Goal: Information Seeking & Learning: Check status

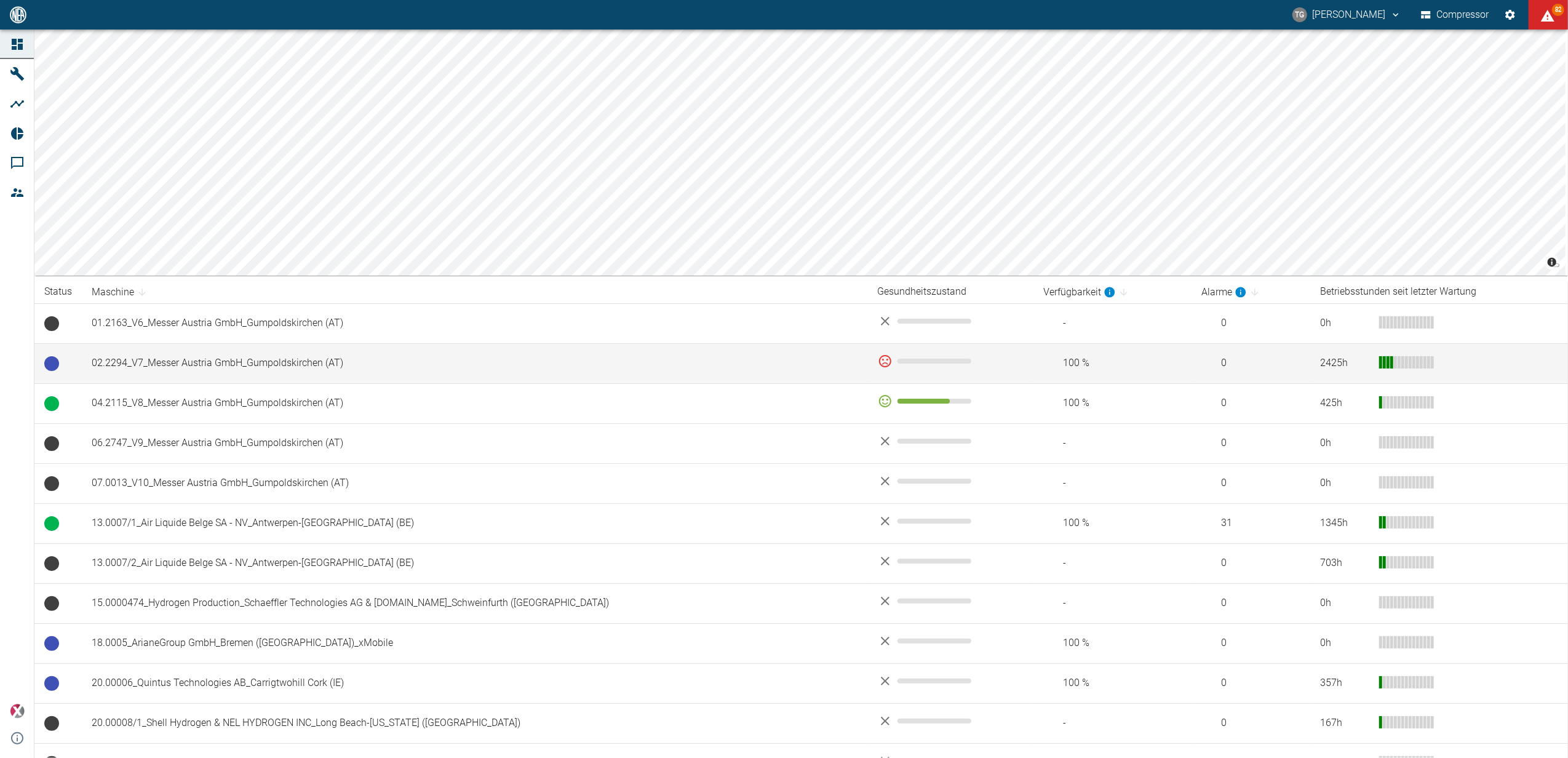
click at [201, 367] on td "02.2294_V7_Messer Austria GmbH_Gumpoldskirchen (AT)" at bounding box center [475, 363] width 786 height 40
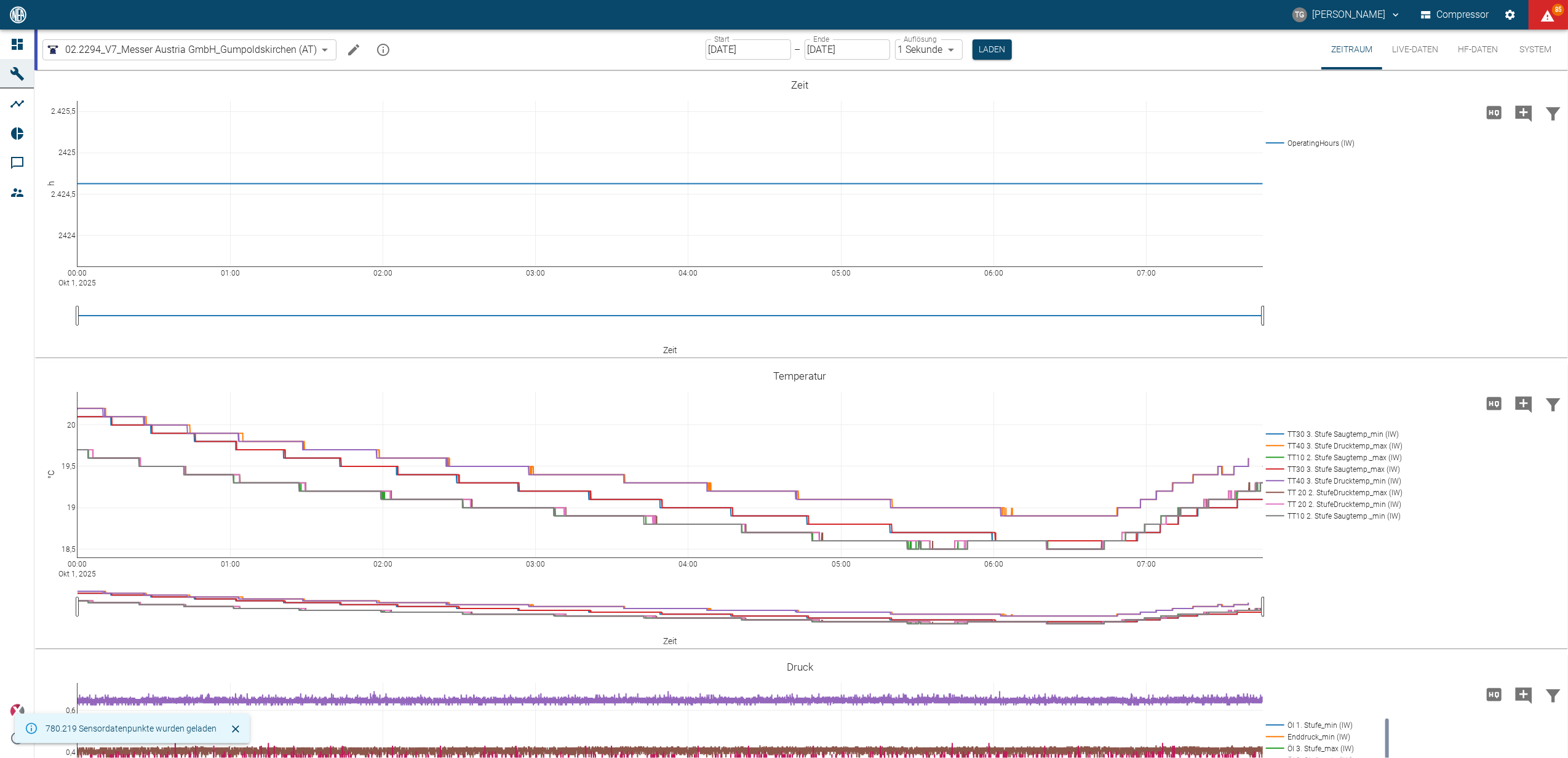
click at [761, 46] on input "[DATE]" at bounding box center [748, 49] width 86 height 20
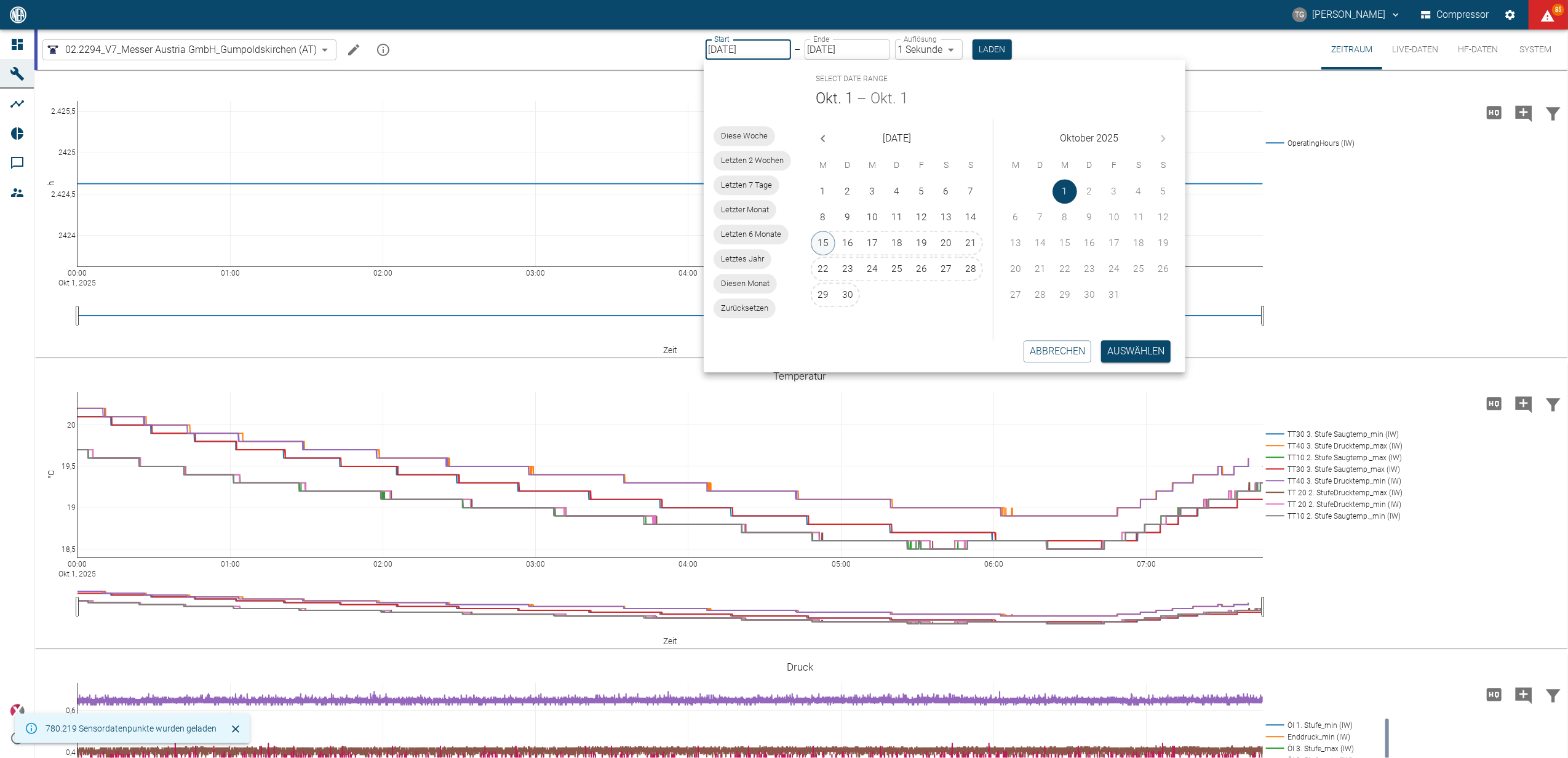
click at [827, 237] on button "15" at bounding box center [823, 243] width 24 height 25
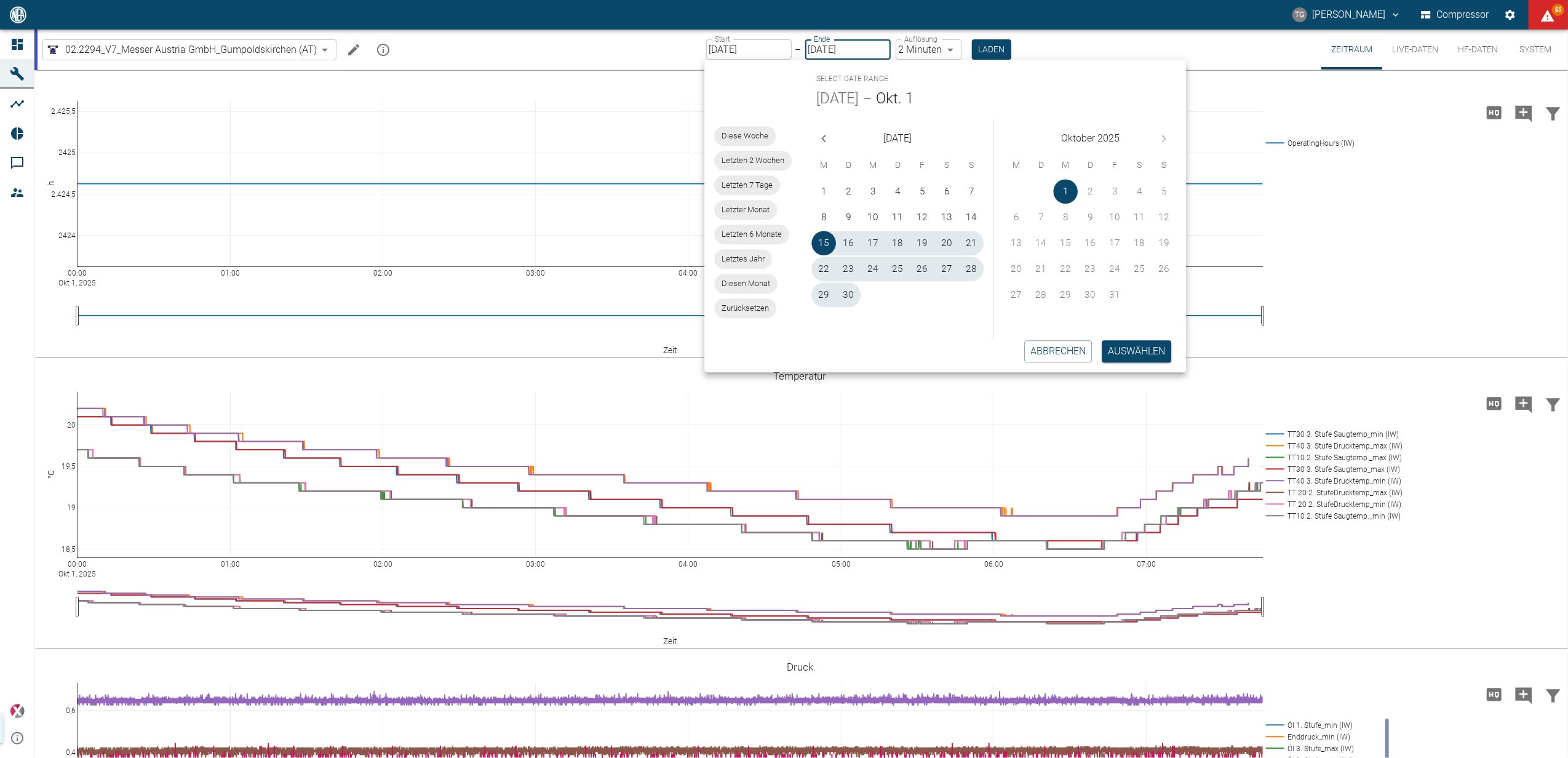
type input "[DATE]"
type input "2min"
click at [1127, 350] on button "Auswählen" at bounding box center [1137, 352] width 70 height 22
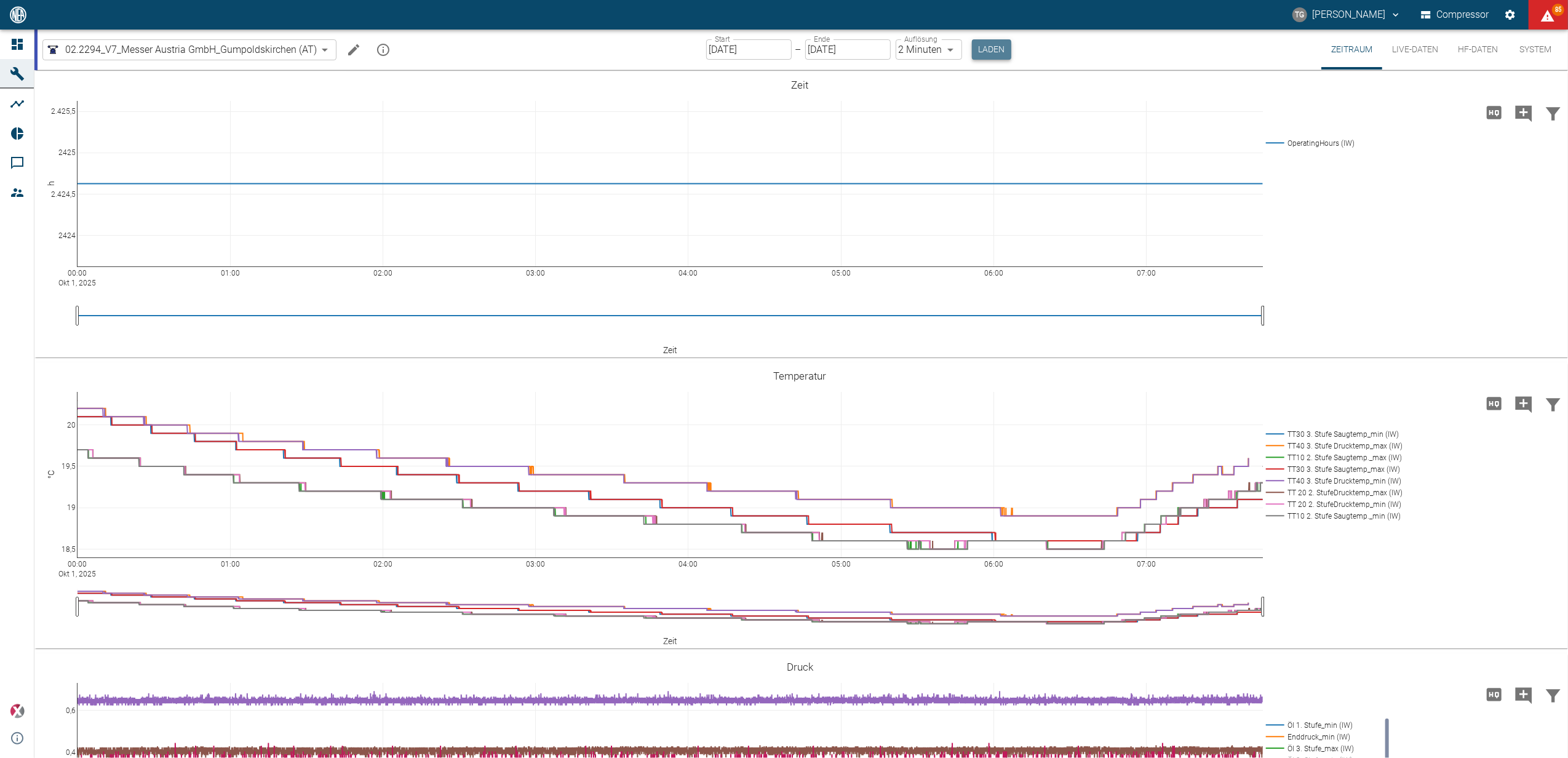
click at [979, 48] on button "Laden" at bounding box center [991, 49] width 39 height 20
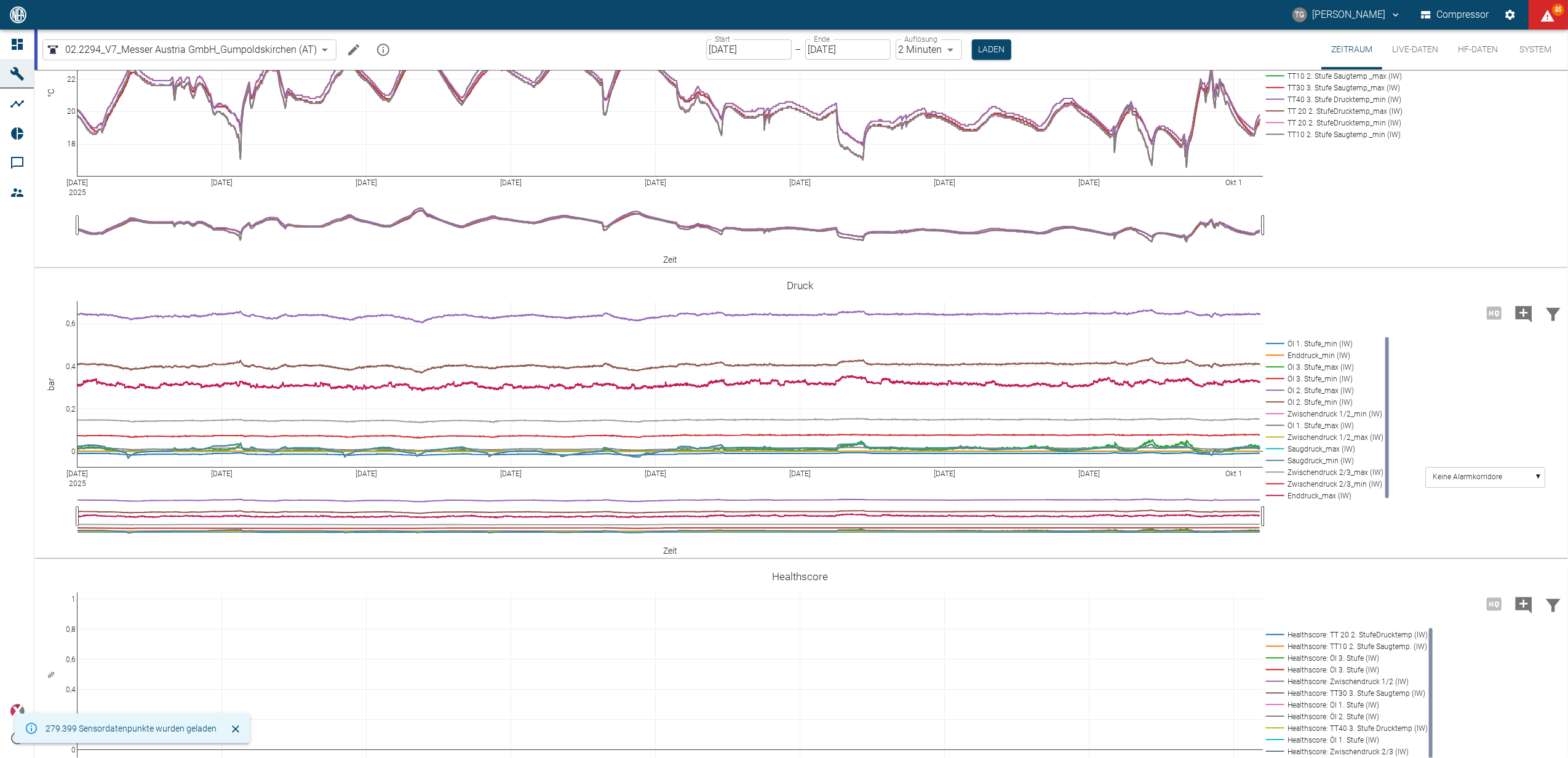
scroll to position [410, 0]
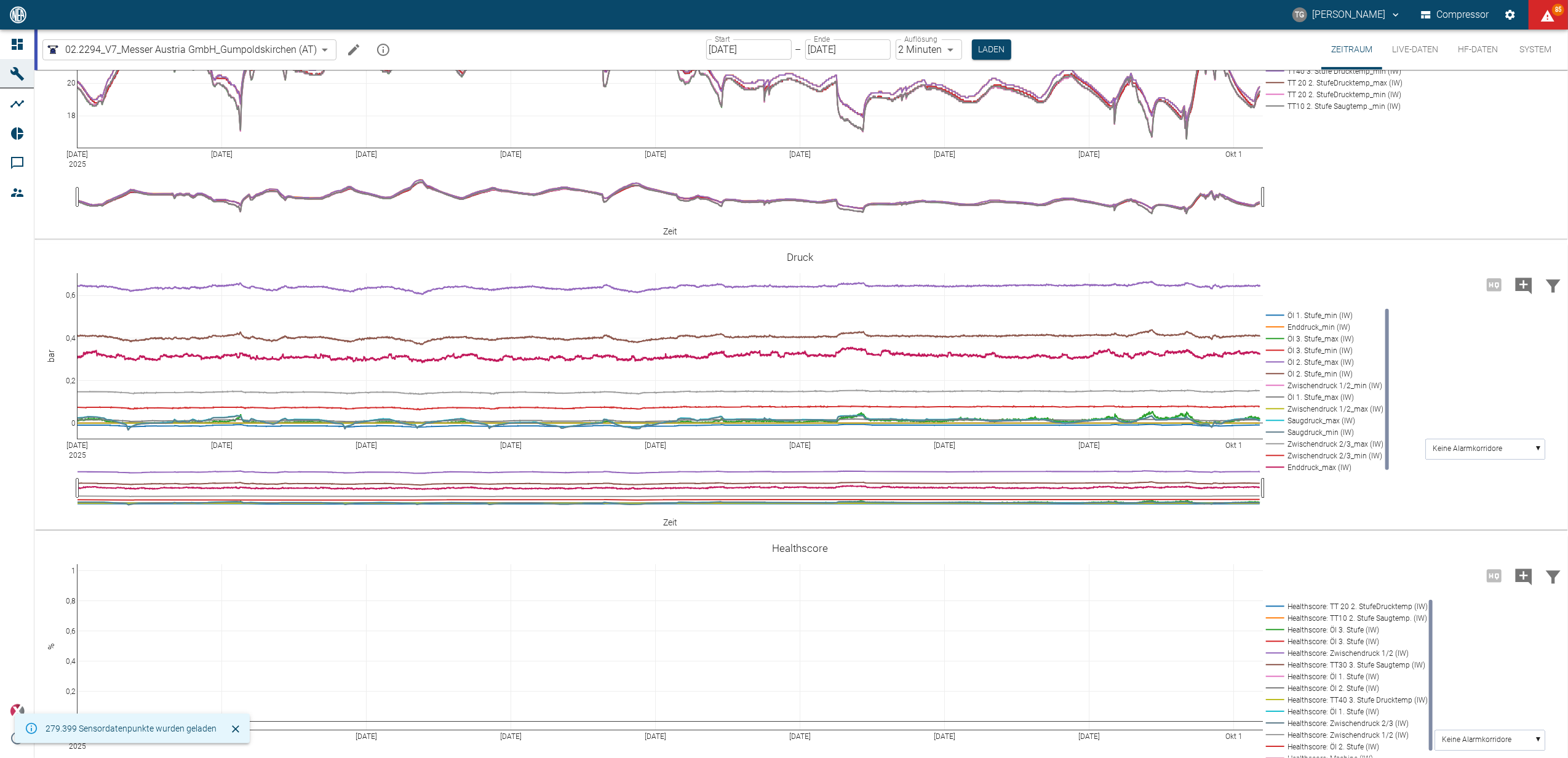
click at [1405, 50] on button "Live-Daten" at bounding box center [1415, 50] width 66 height 40
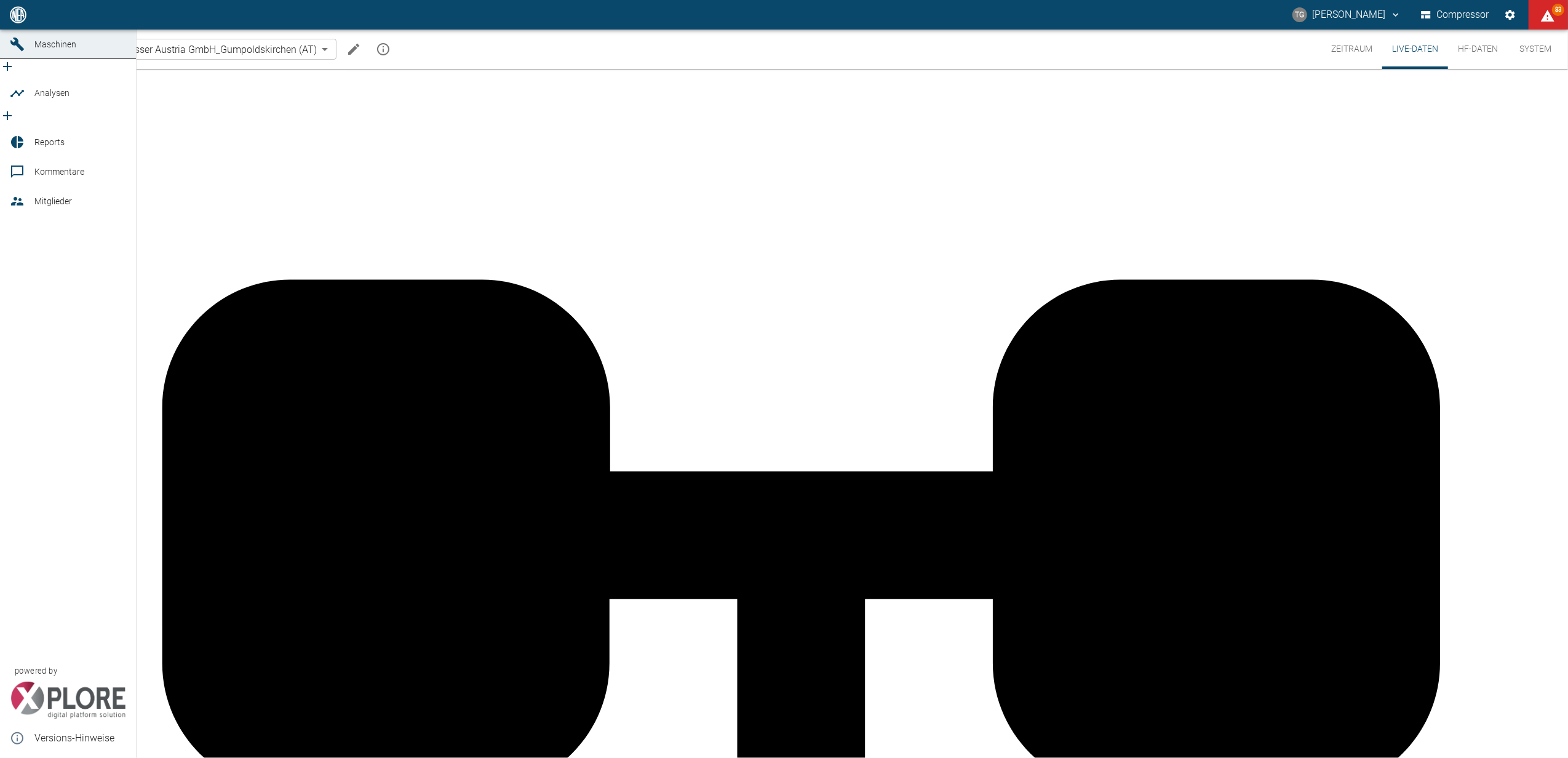
drag, startPoint x: 15, startPoint y: 37, endPoint x: 55, endPoint y: 74, distance: 54.5
click at [15, 22] on icon at bounding box center [17, 14] width 15 height 15
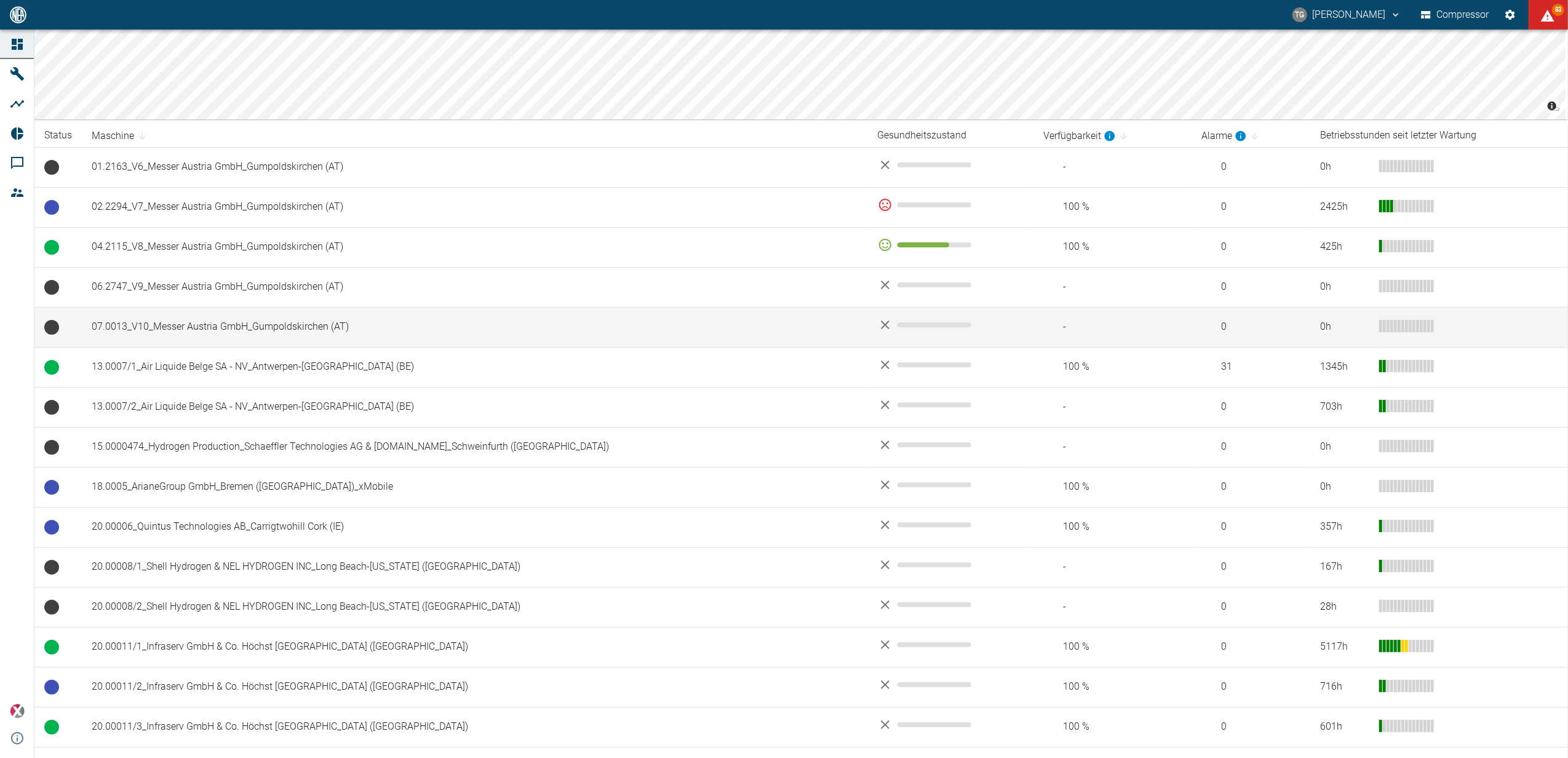
scroll to position [164, 0]
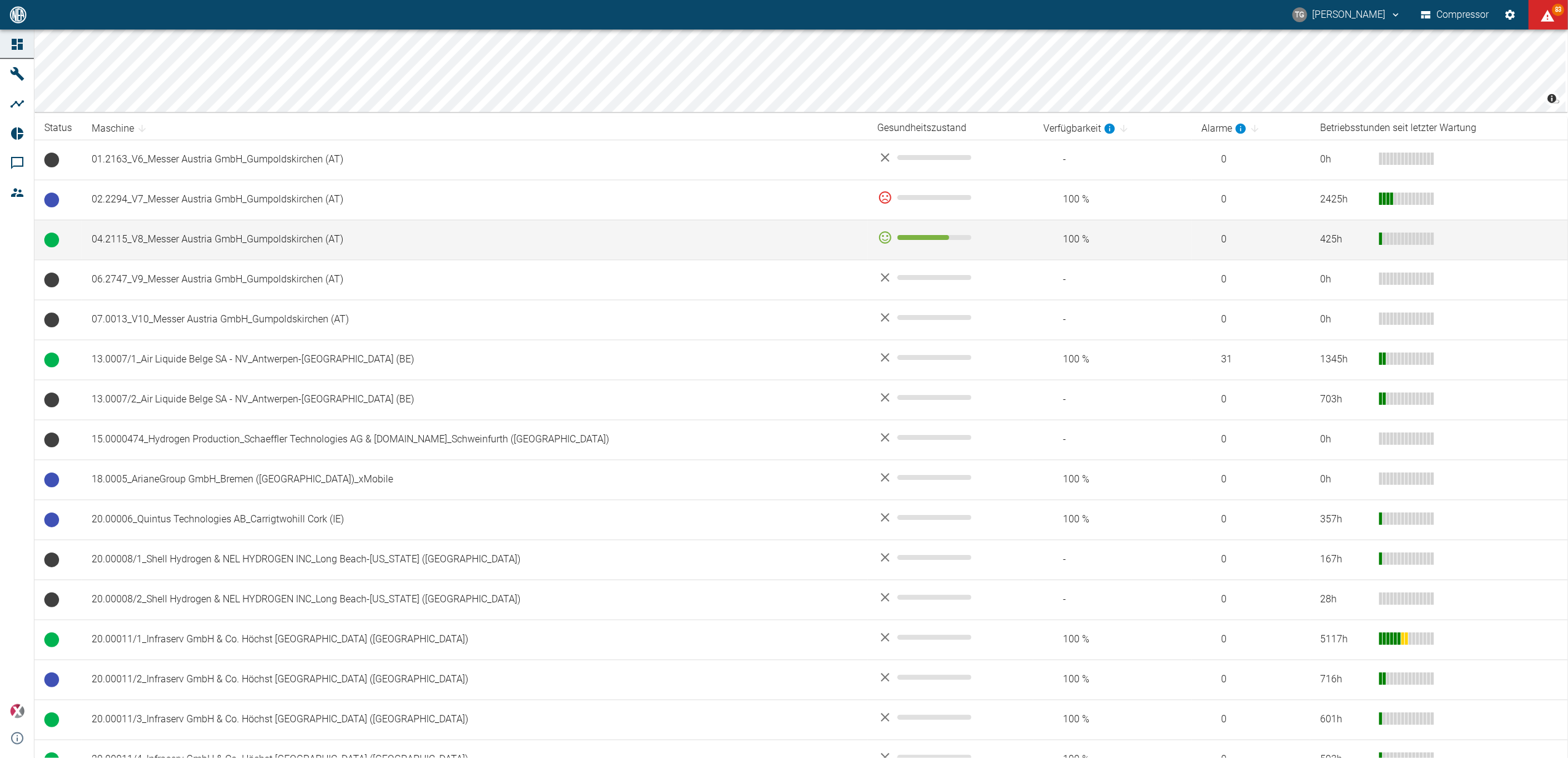
click at [172, 229] on td "04.2115_V8_Messer Austria GmbH_Gumpoldskirchen (AT)" at bounding box center [475, 240] width 786 height 40
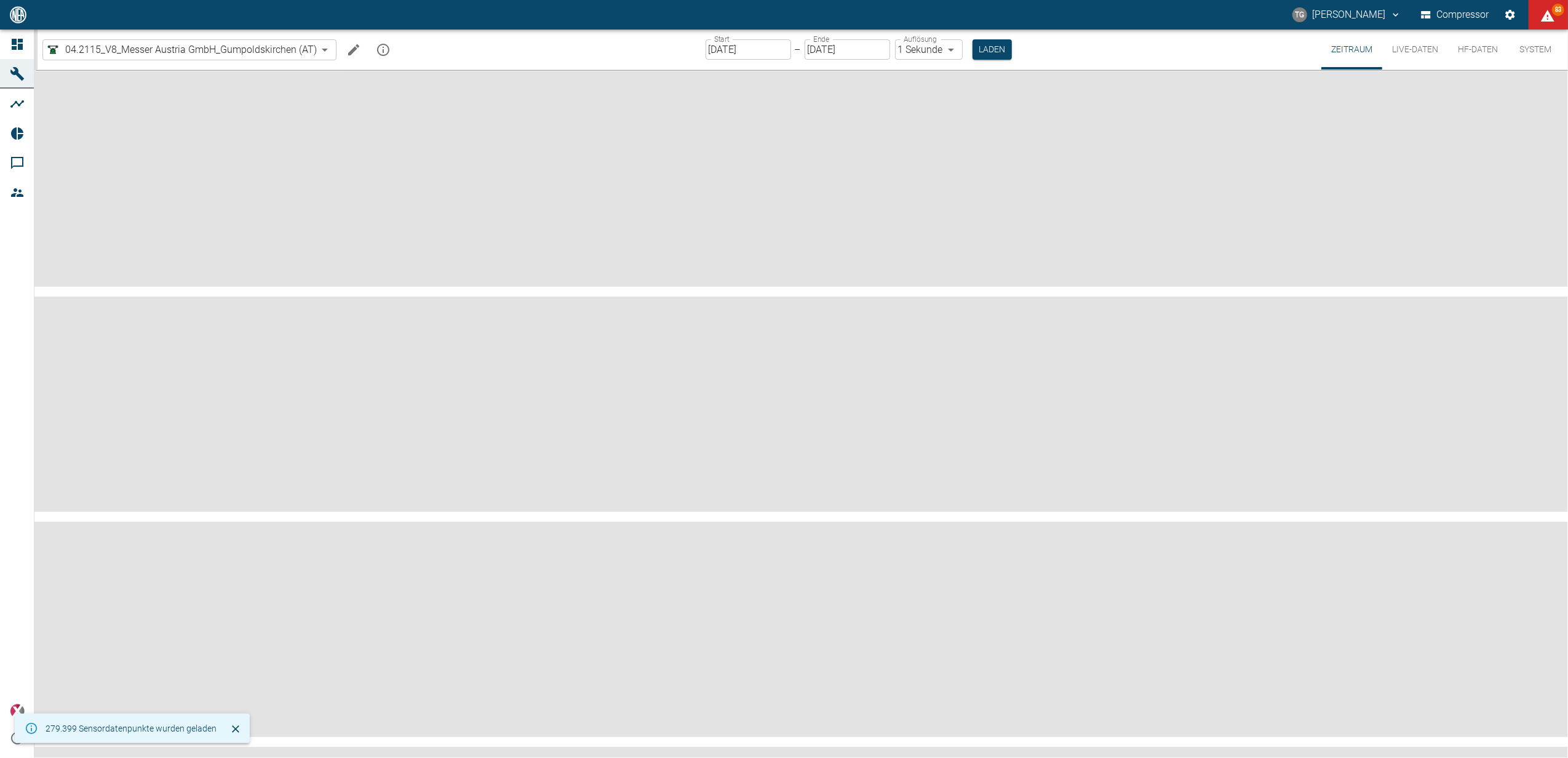
click at [1400, 60] on button "Live-Daten" at bounding box center [1415, 50] width 66 height 40
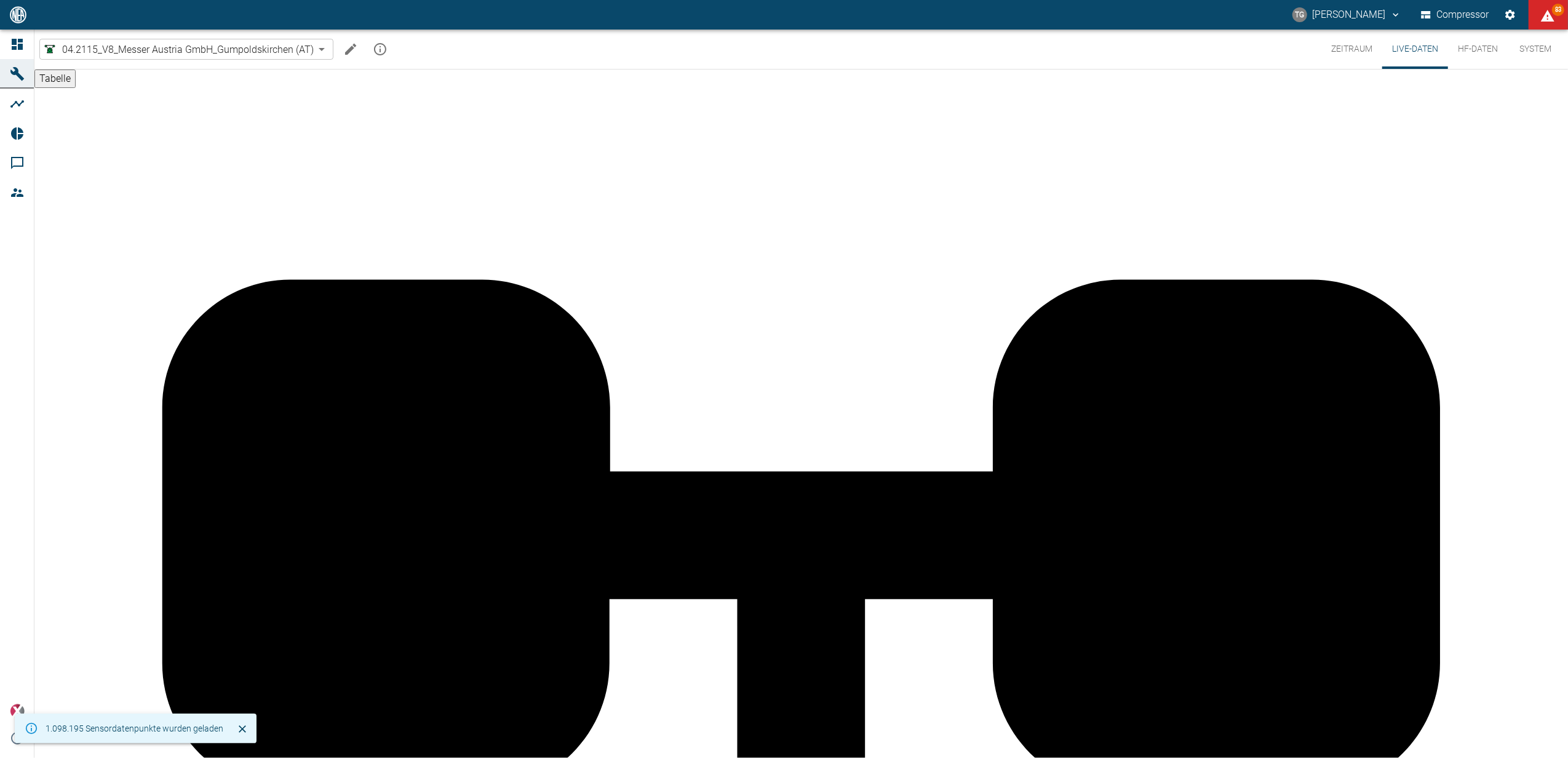
click at [1334, 52] on button "Zeitraum" at bounding box center [1351, 49] width 61 height 39
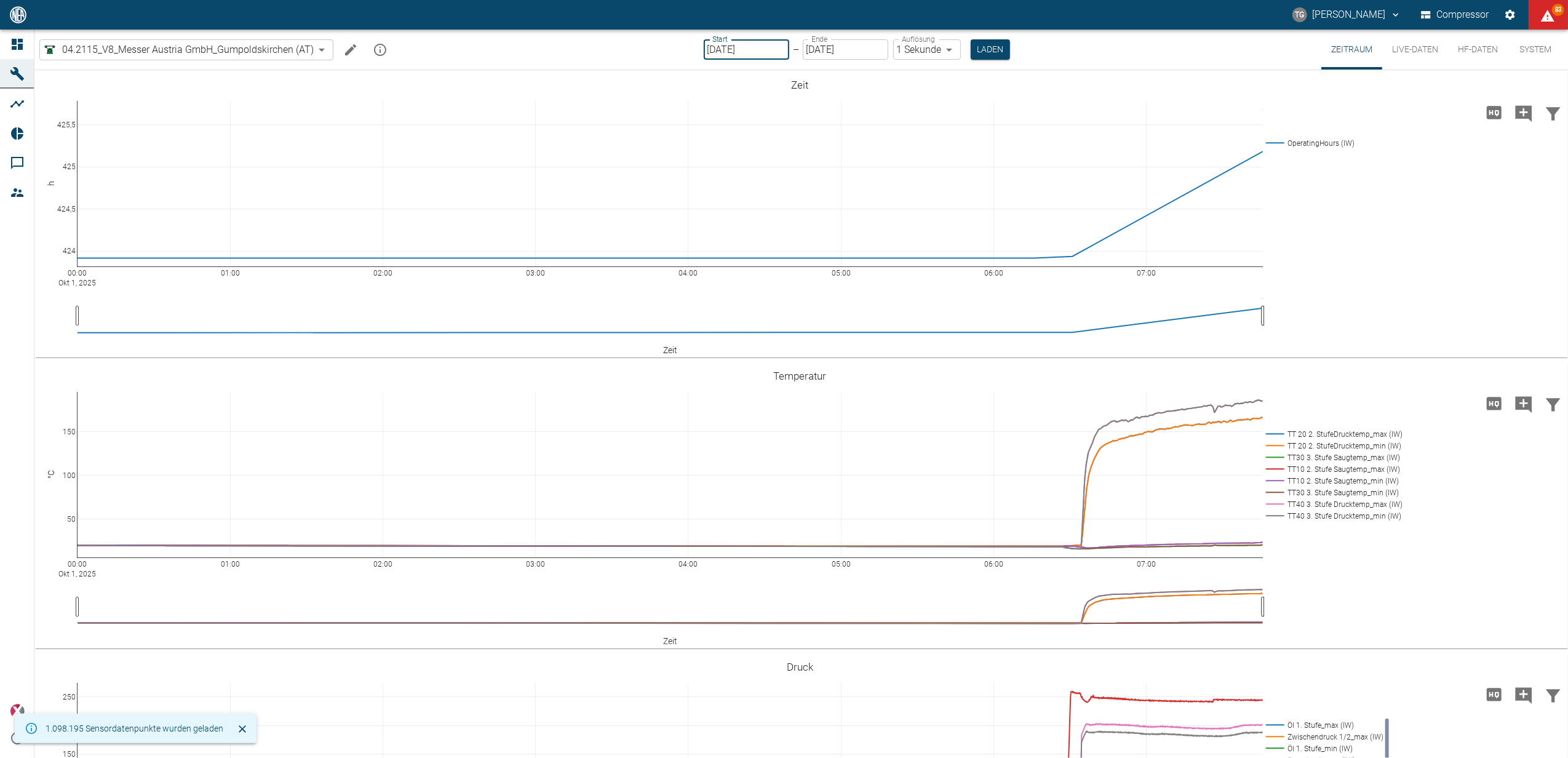
click at [736, 53] on input "[DATE]" at bounding box center [746, 49] width 86 height 20
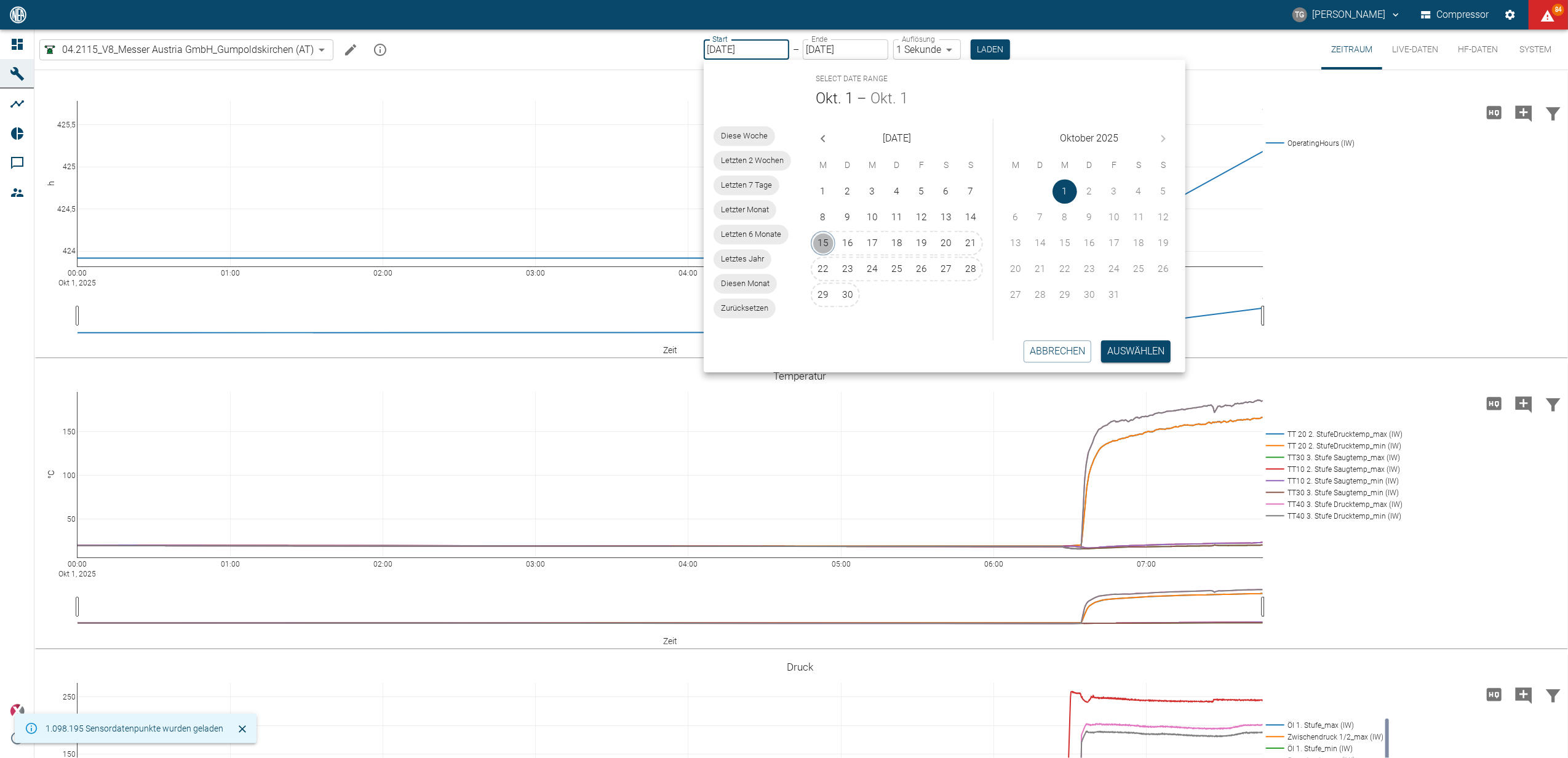
click at [827, 241] on button "15" at bounding box center [823, 243] width 24 height 25
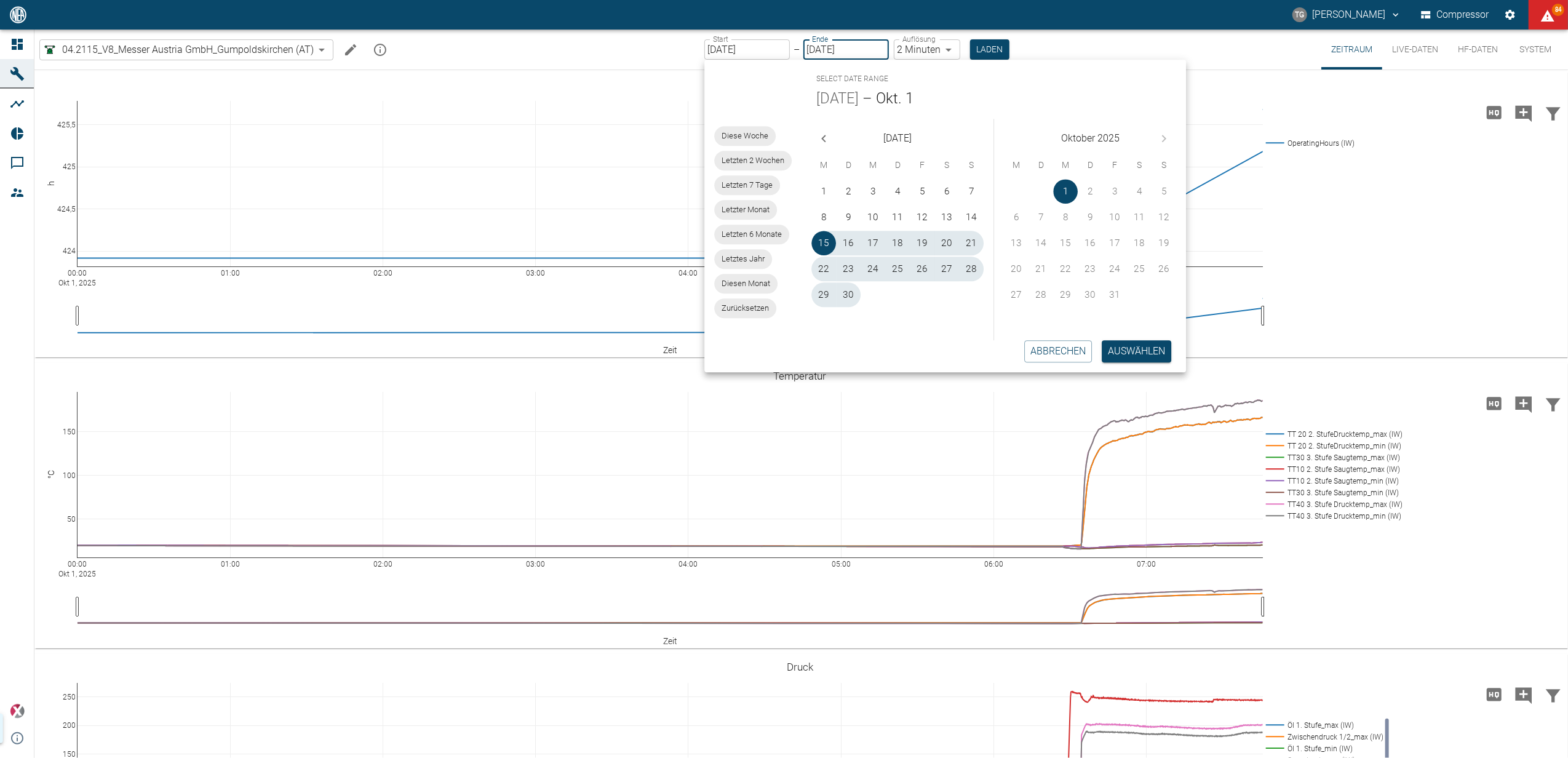
type input "[DATE]"
type input "2min"
click at [1121, 352] on button "Auswählen" at bounding box center [1137, 352] width 70 height 22
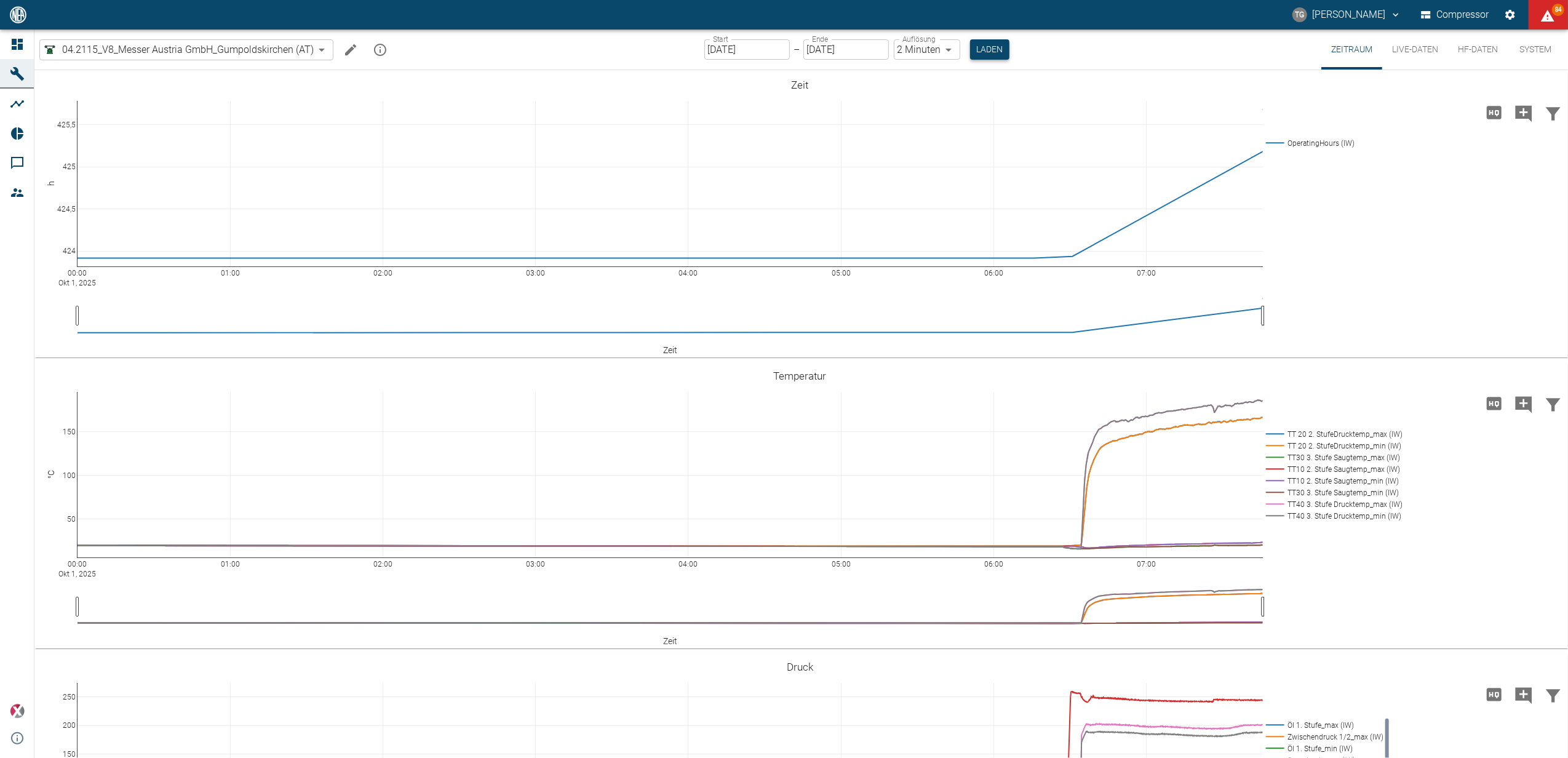
click at [989, 53] on button "Laden" at bounding box center [990, 49] width 39 height 20
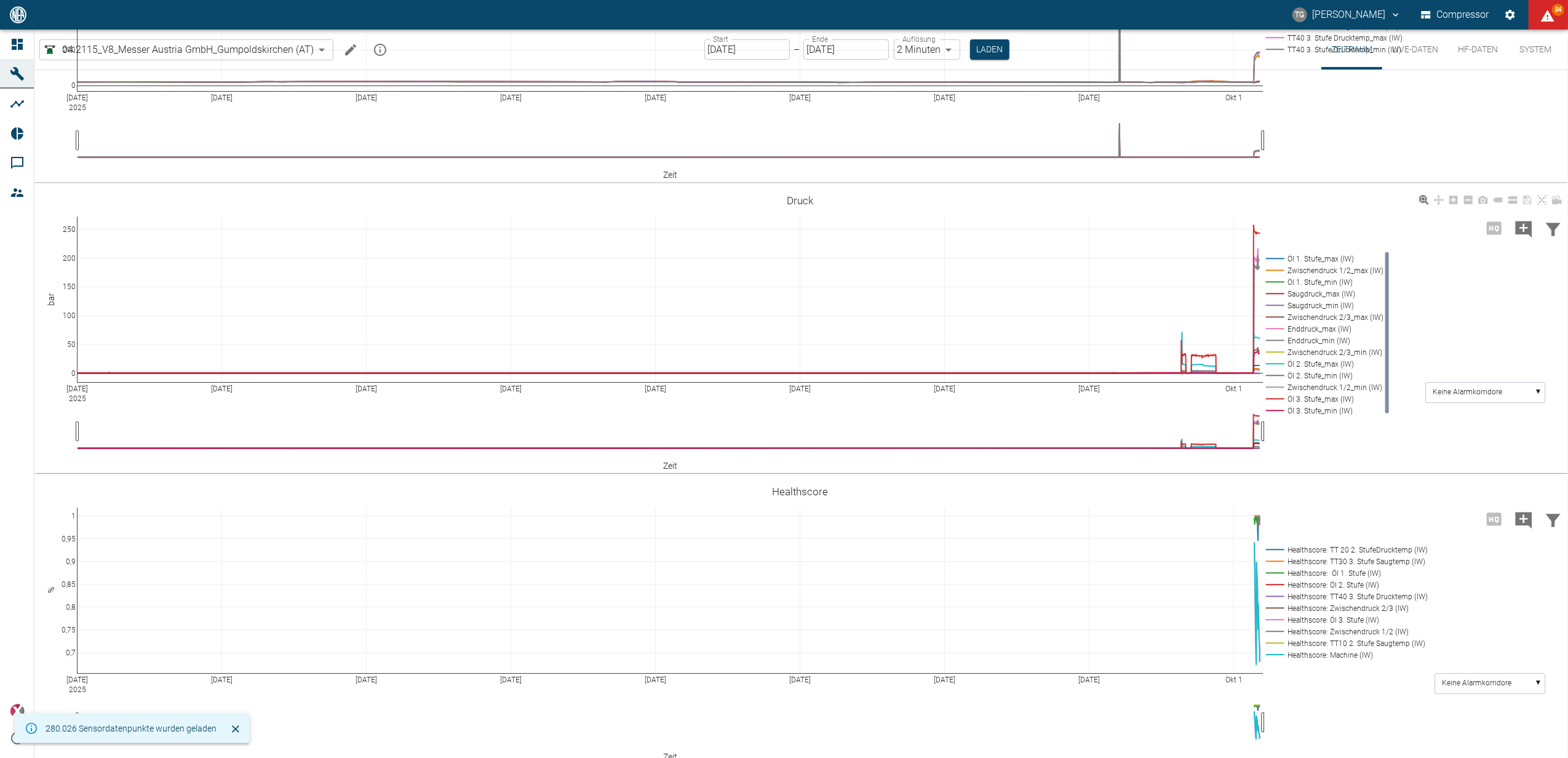
scroll to position [476, 0]
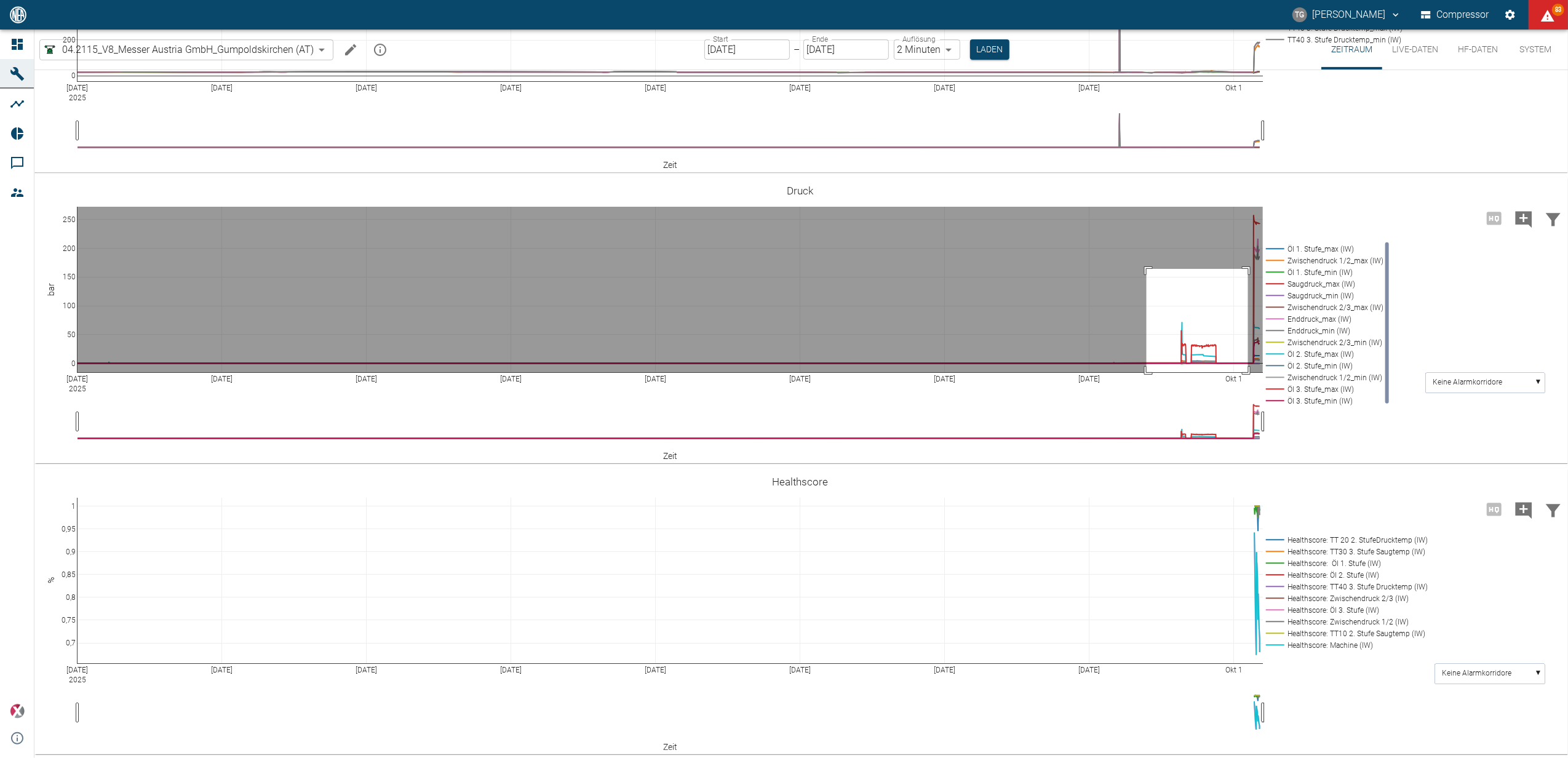
drag, startPoint x: 1146, startPoint y: 268, endPoint x: 1248, endPoint y: 401, distance: 167.6
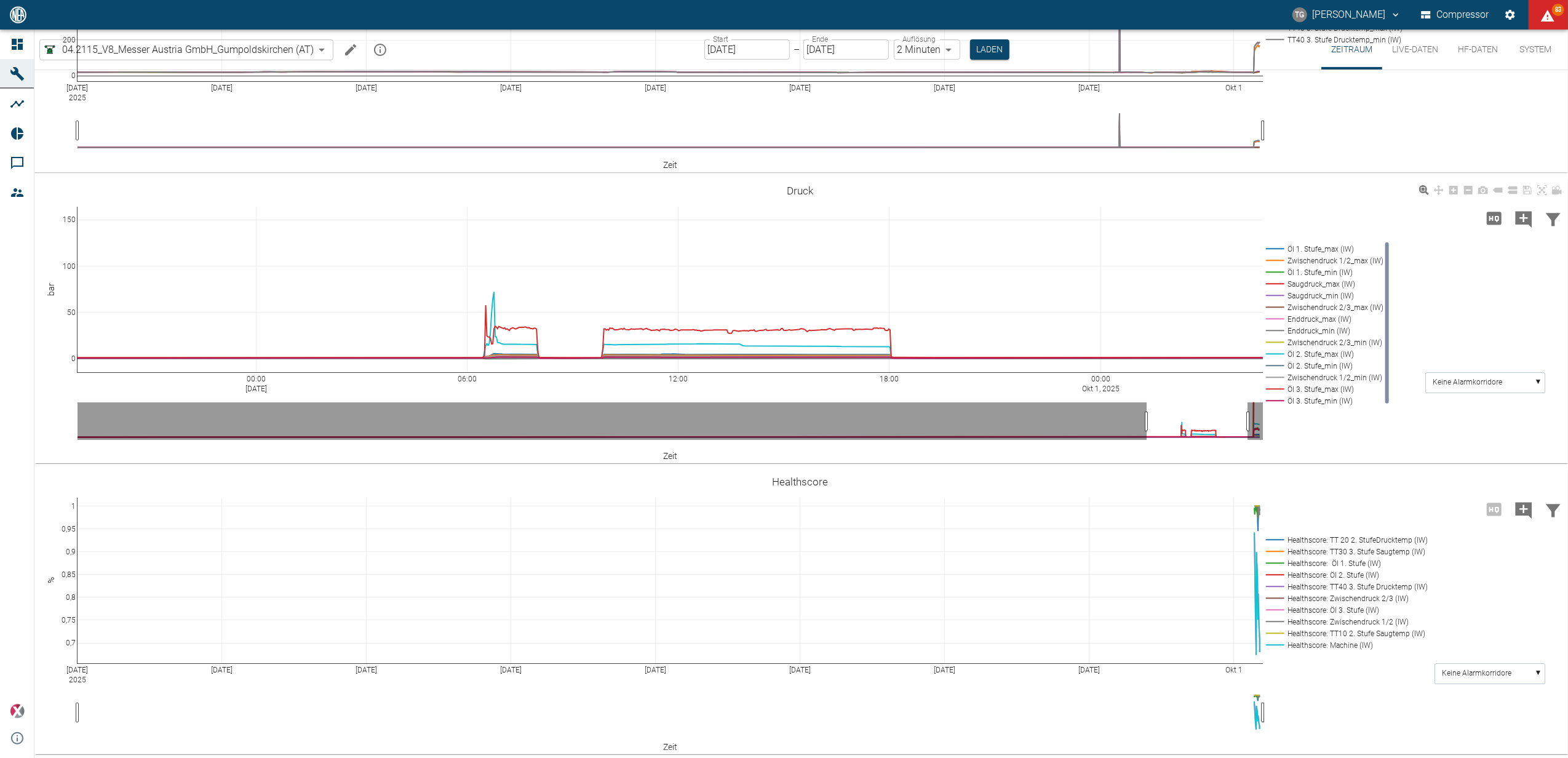
click at [1306, 353] on rect at bounding box center [1322, 354] width 119 height 12
click at [1305, 282] on rect at bounding box center [1322, 284] width 119 height 12
click at [1318, 352] on rect at bounding box center [1322, 354] width 119 height 12
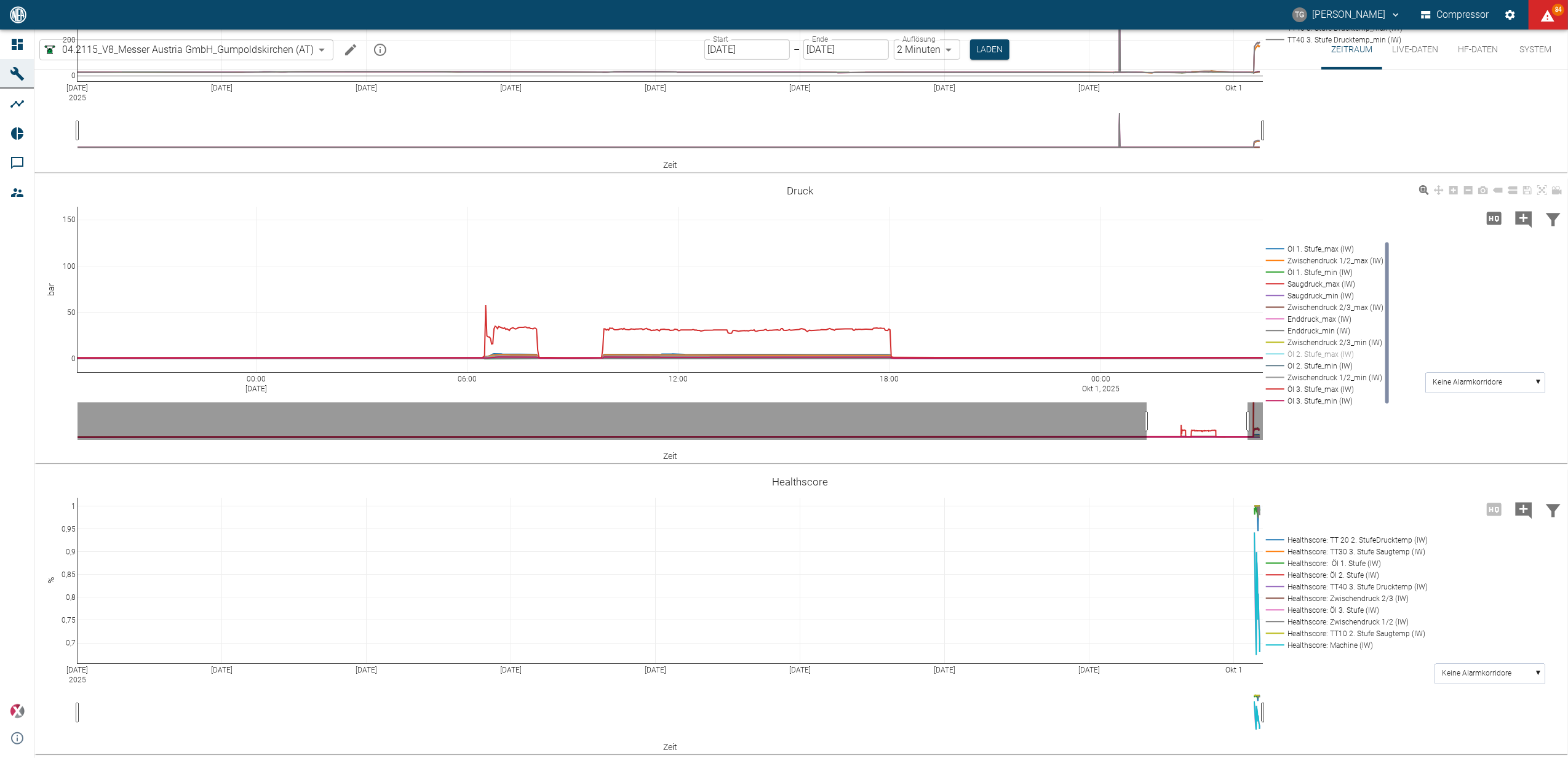
click at [1318, 352] on rect at bounding box center [1322, 354] width 119 height 12
click at [1306, 389] on rect at bounding box center [1322, 389] width 119 height 12
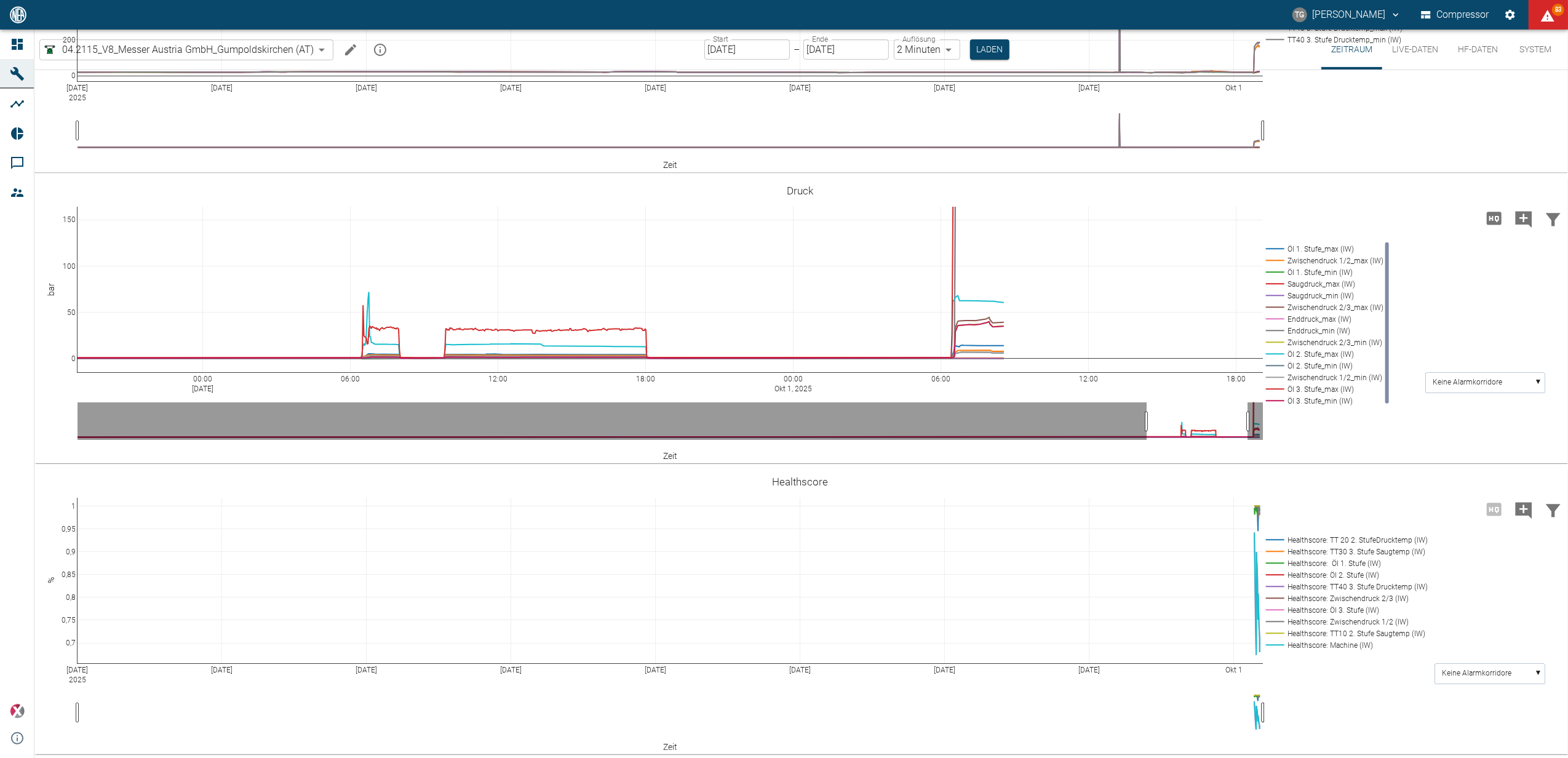
drag, startPoint x: 1260, startPoint y: 375, endPoint x: 903, endPoint y: 424, distance: 360.3
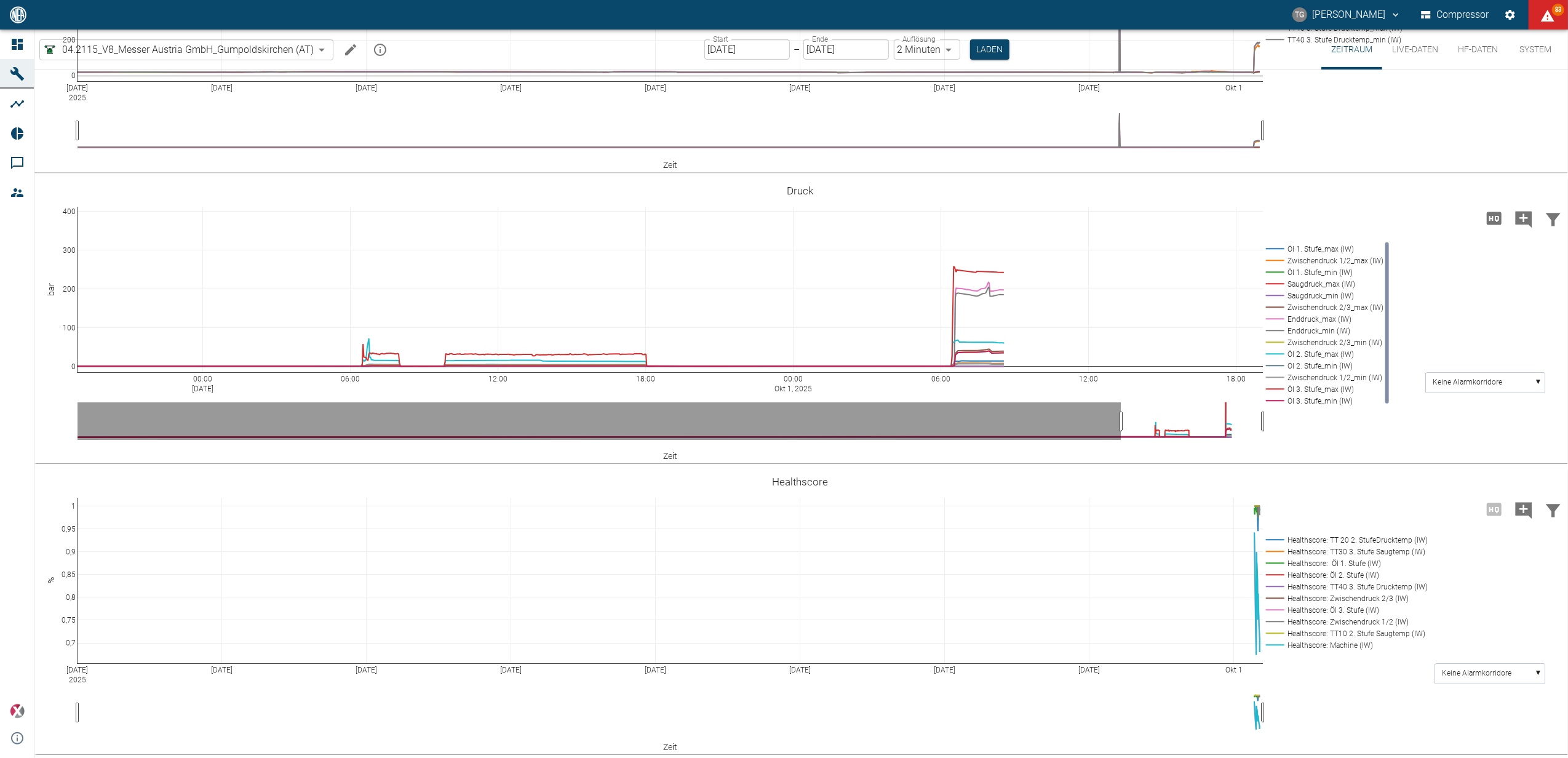
drag, startPoint x: 70, startPoint y: 214, endPoint x: 68, endPoint y: 310, distance: 96.0
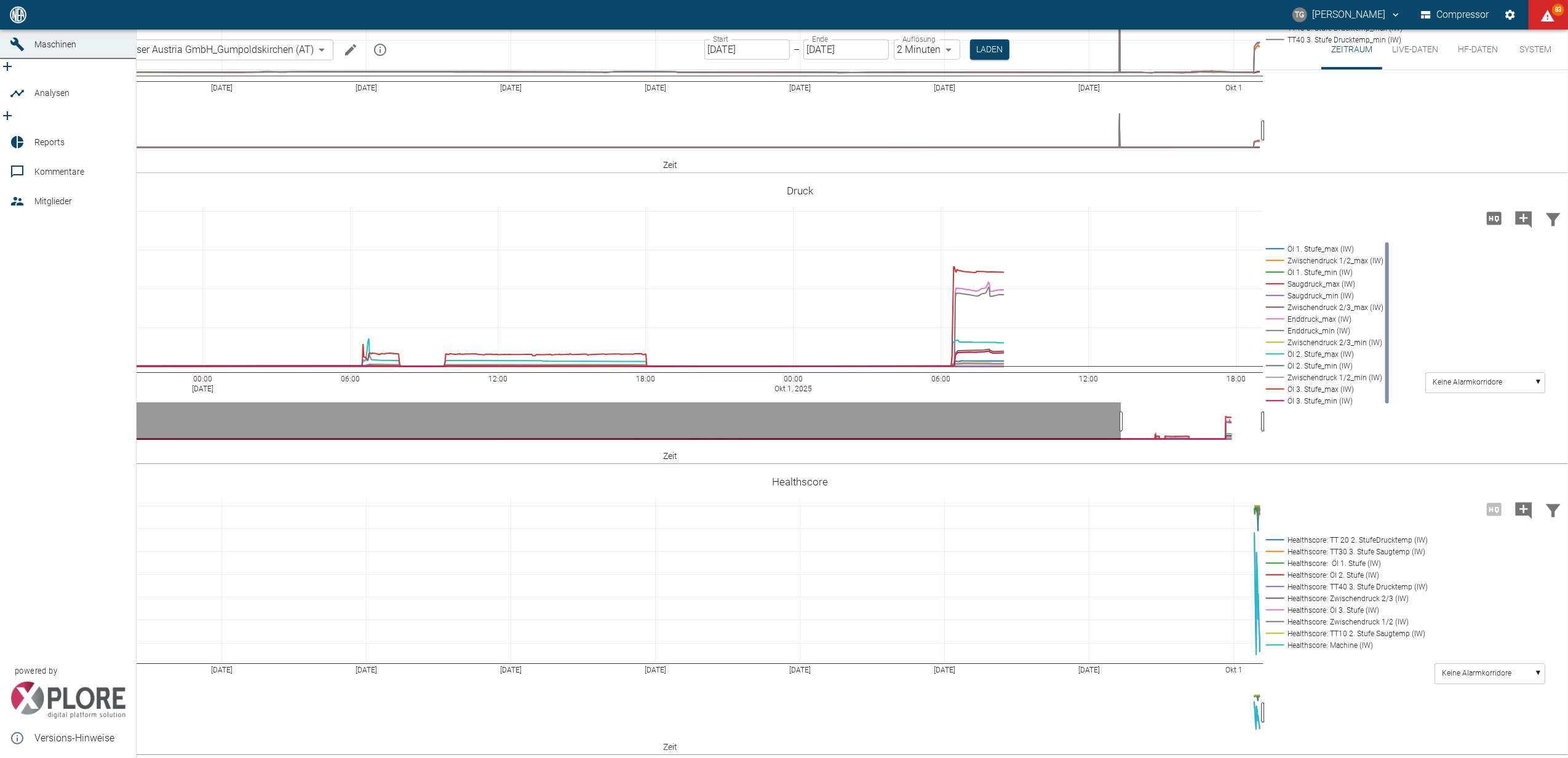
click at [19, 20] on icon at bounding box center [17, 14] width 11 height 11
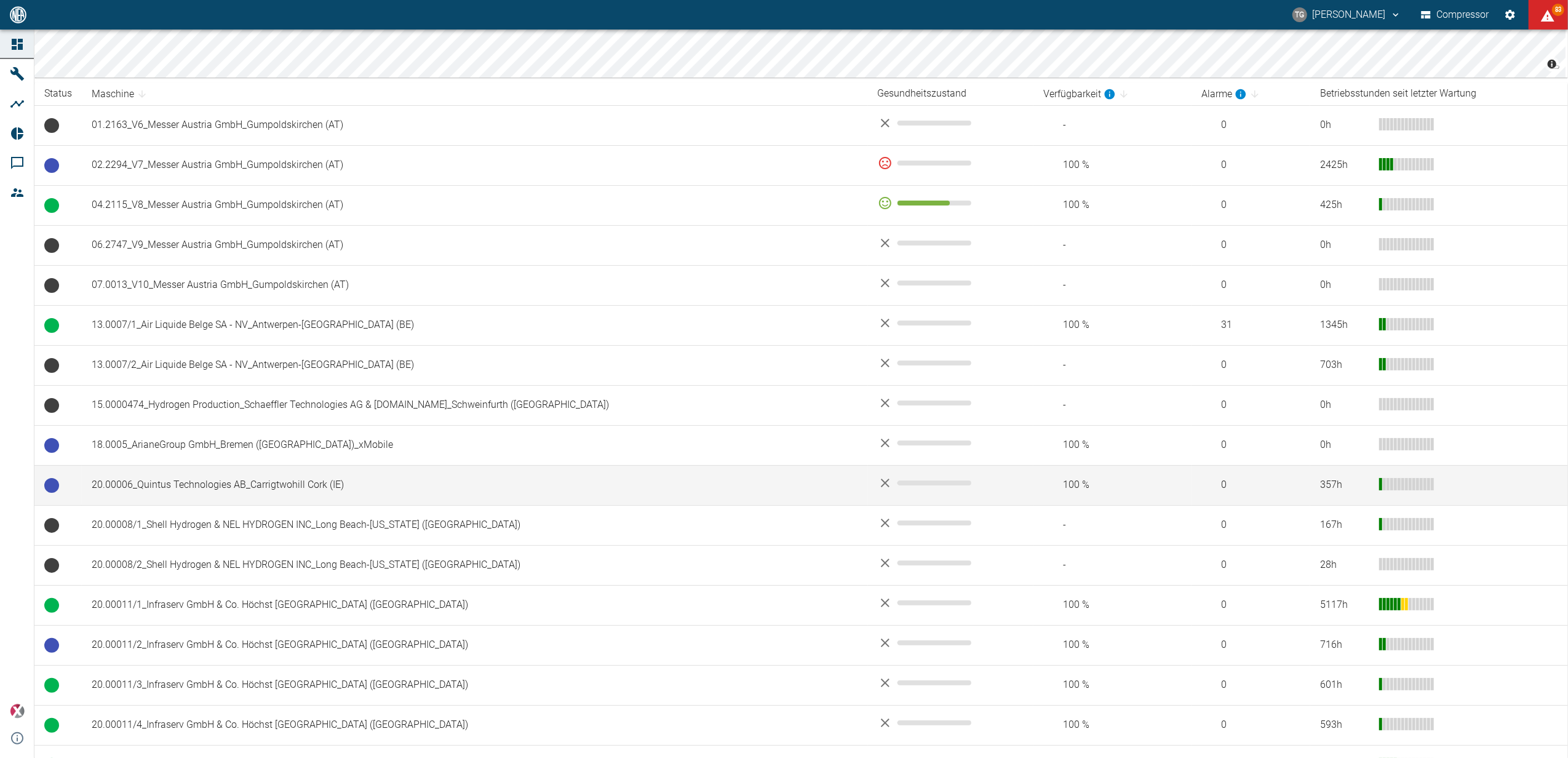
scroll to position [246, 0]
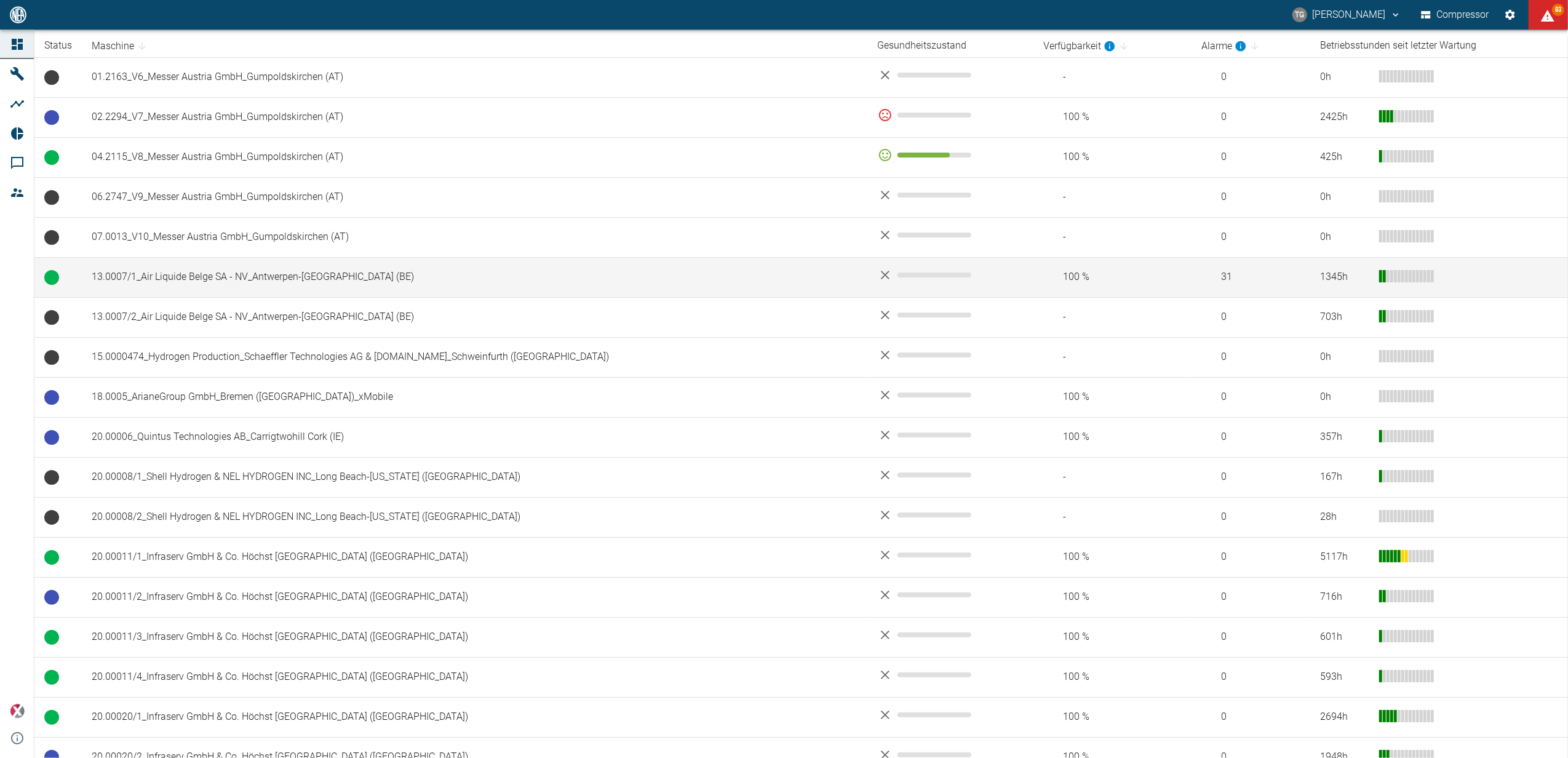
click at [211, 281] on td "13.0007/1_Air Liquide Belge SA - NV_Antwerpen-[GEOGRAPHIC_DATA] (BE)" at bounding box center [475, 277] width 786 height 40
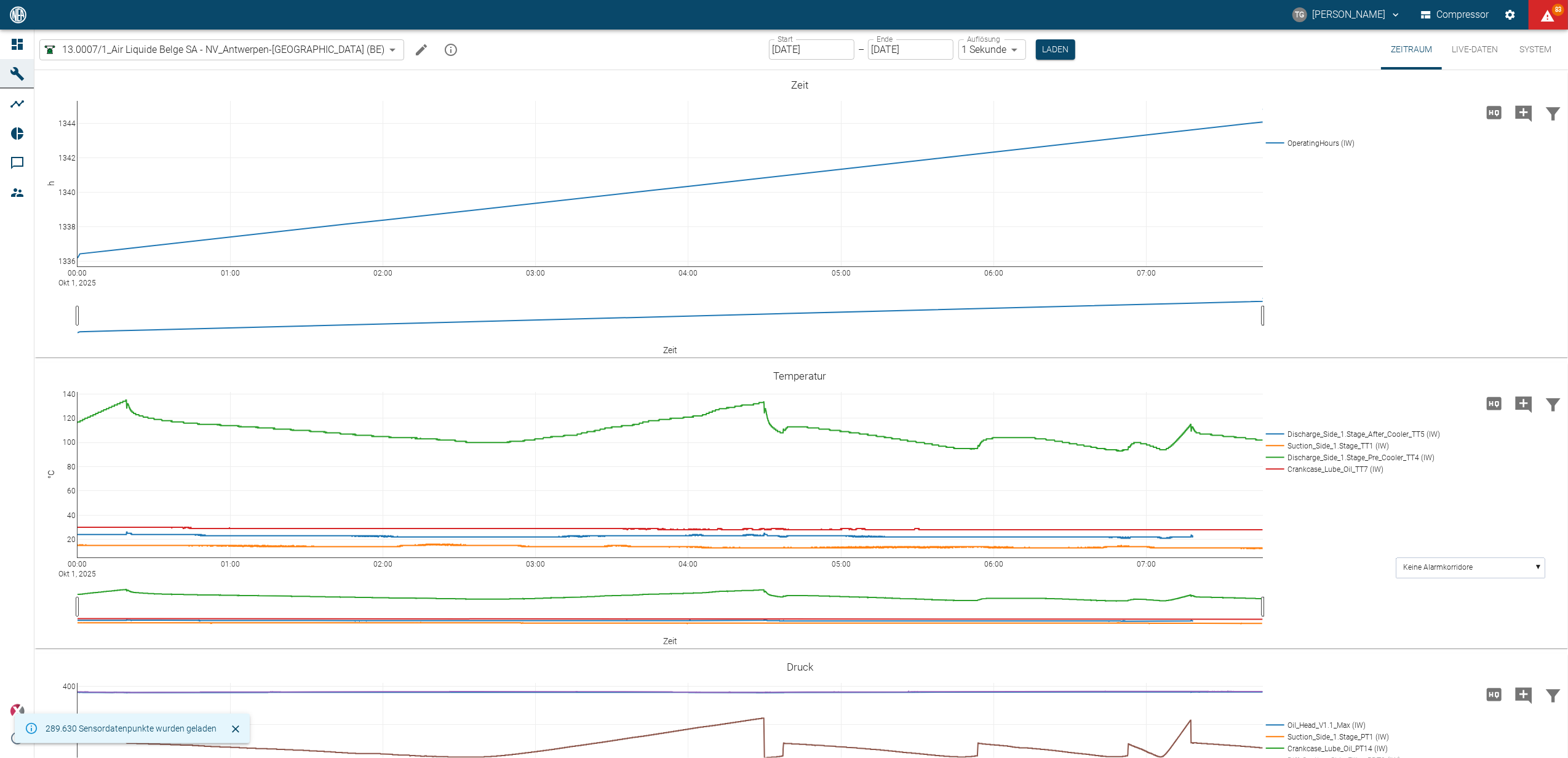
click at [769, 46] on input "[DATE]" at bounding box center [812, 49] width 86 height 20
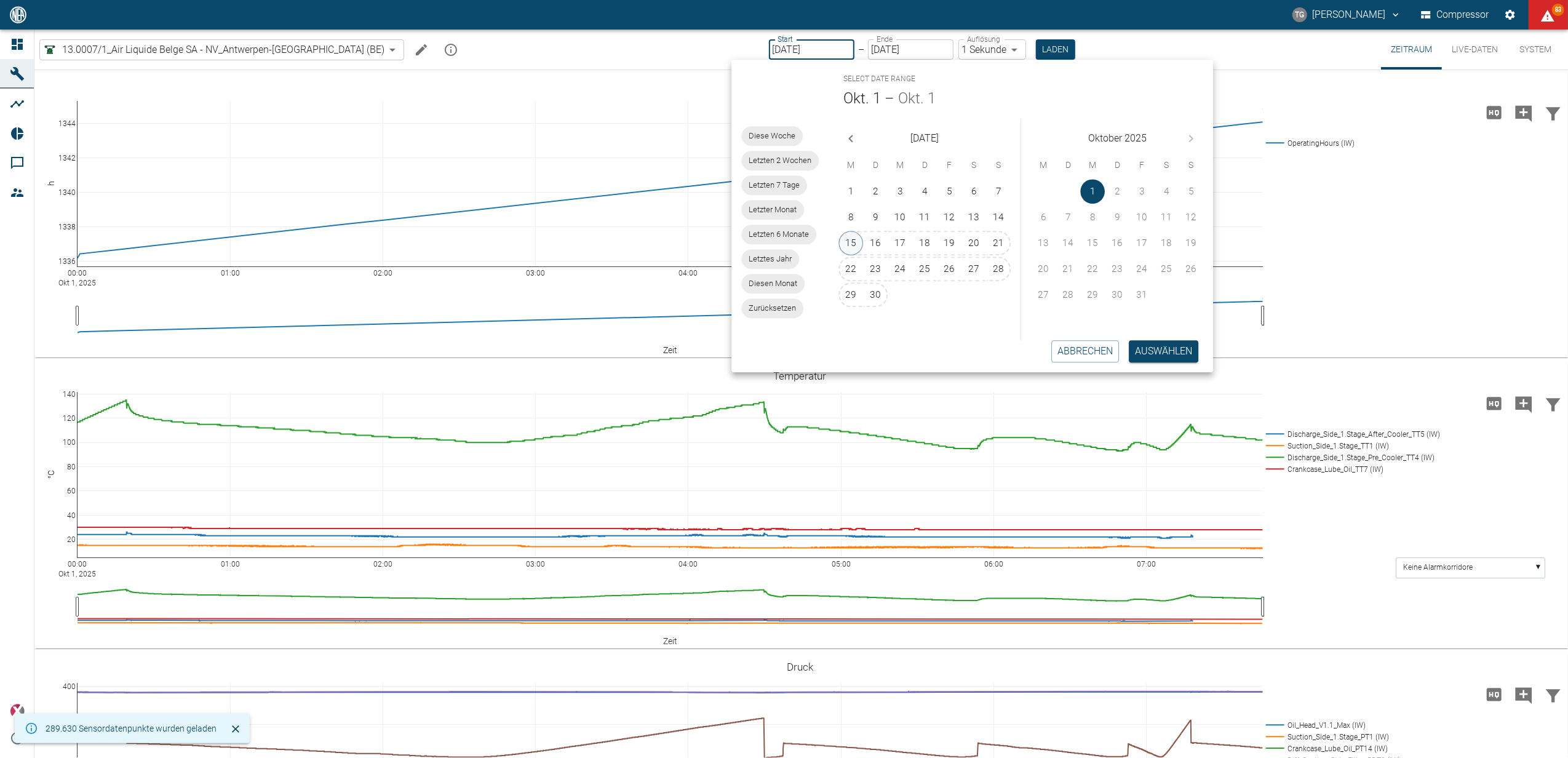
click at [845, 243] on button "15" at bounding box center [851, 243] width 24 height 25
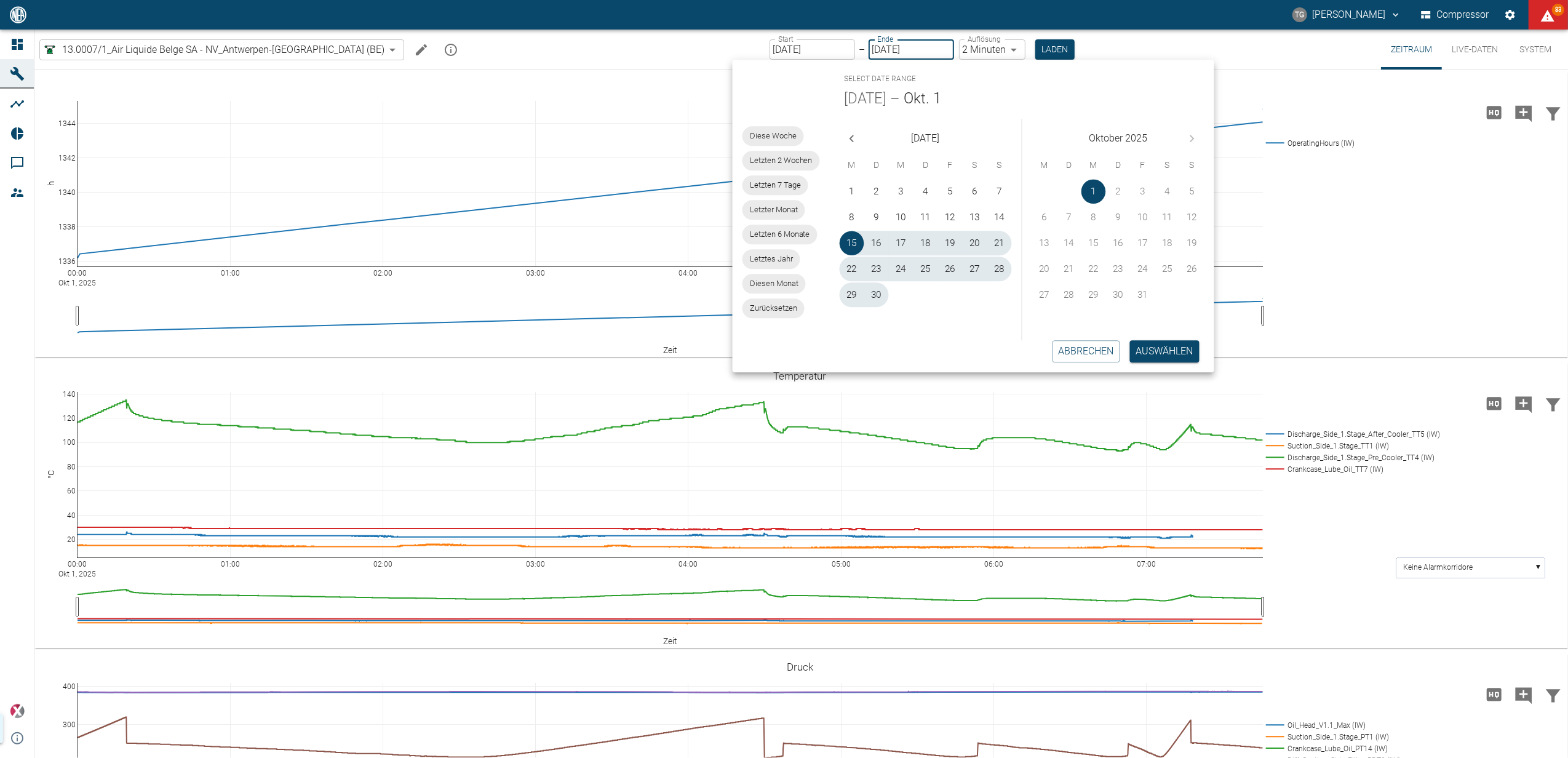
type input "[DATE]"
type input "2min"
click at [1179, 359] on button "Auswählen" at bounding box center [1165, 352] width 70 height 22
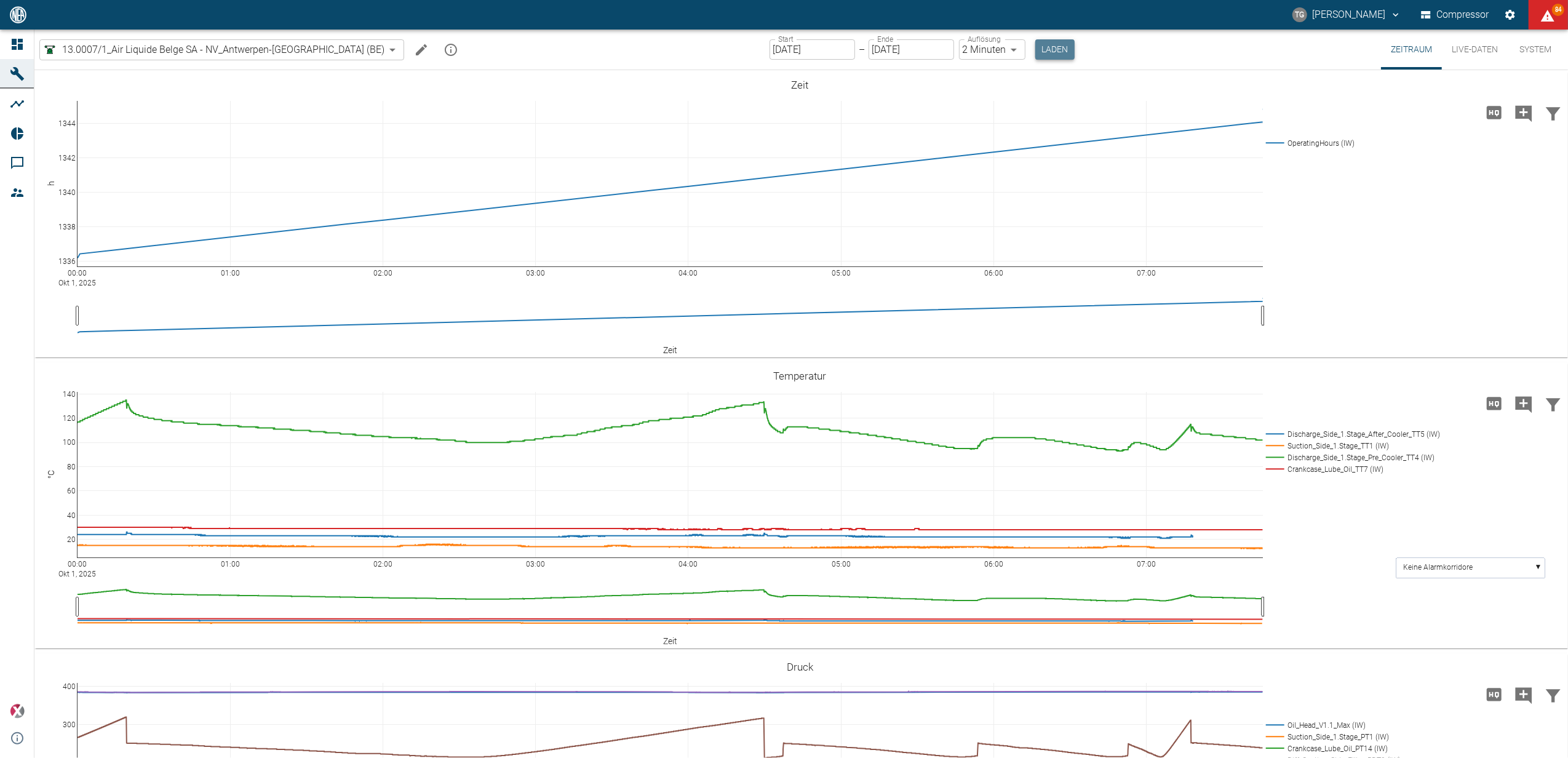
click at [1035, 48] on button "Laden" at bounding box center [1055, 49] width 39 height 20
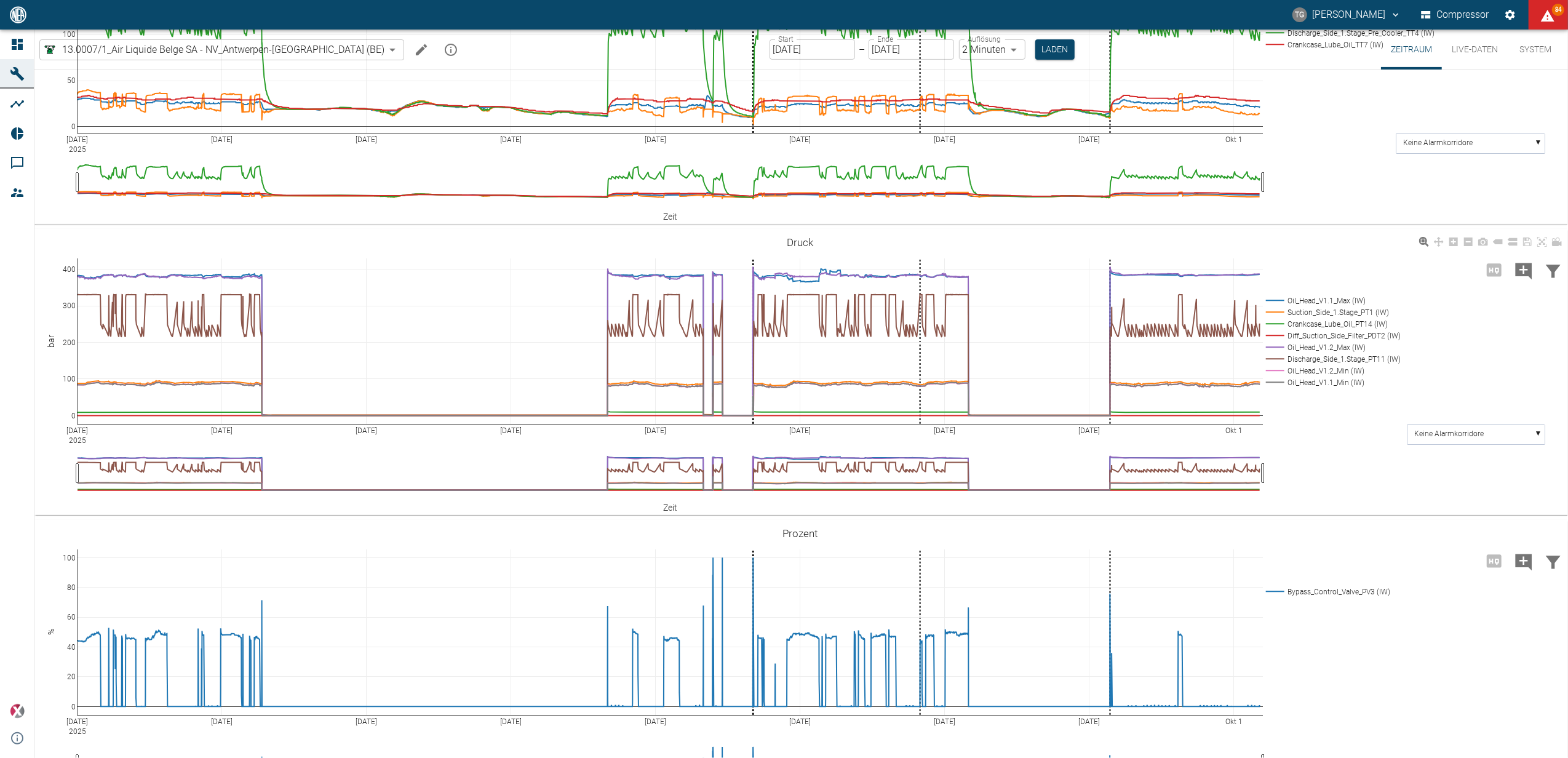
scroll to position [230, 0]
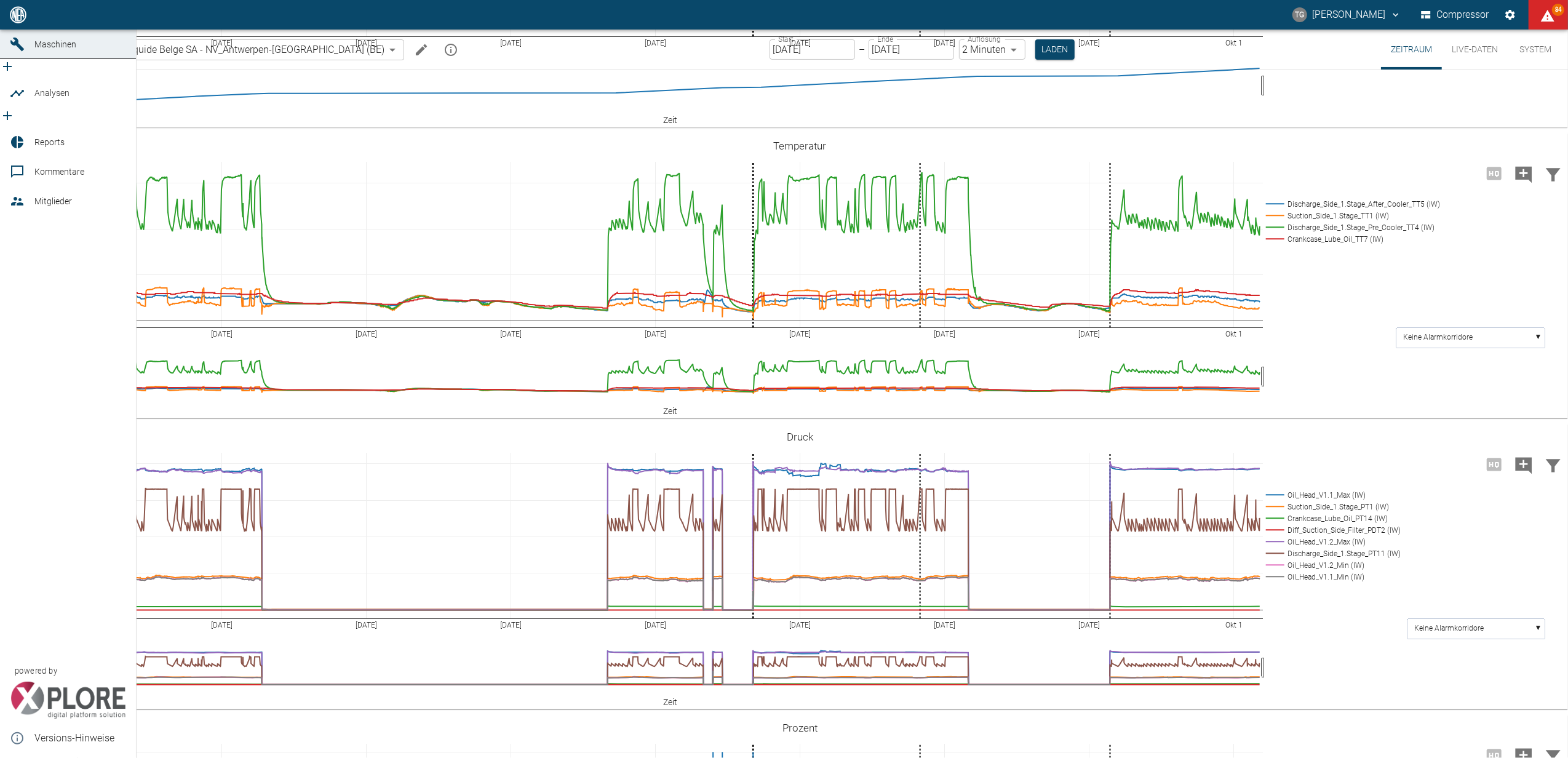
click at [30, 30] on link "Dashboard" at bounding box center [68, 15] width 136 height 30
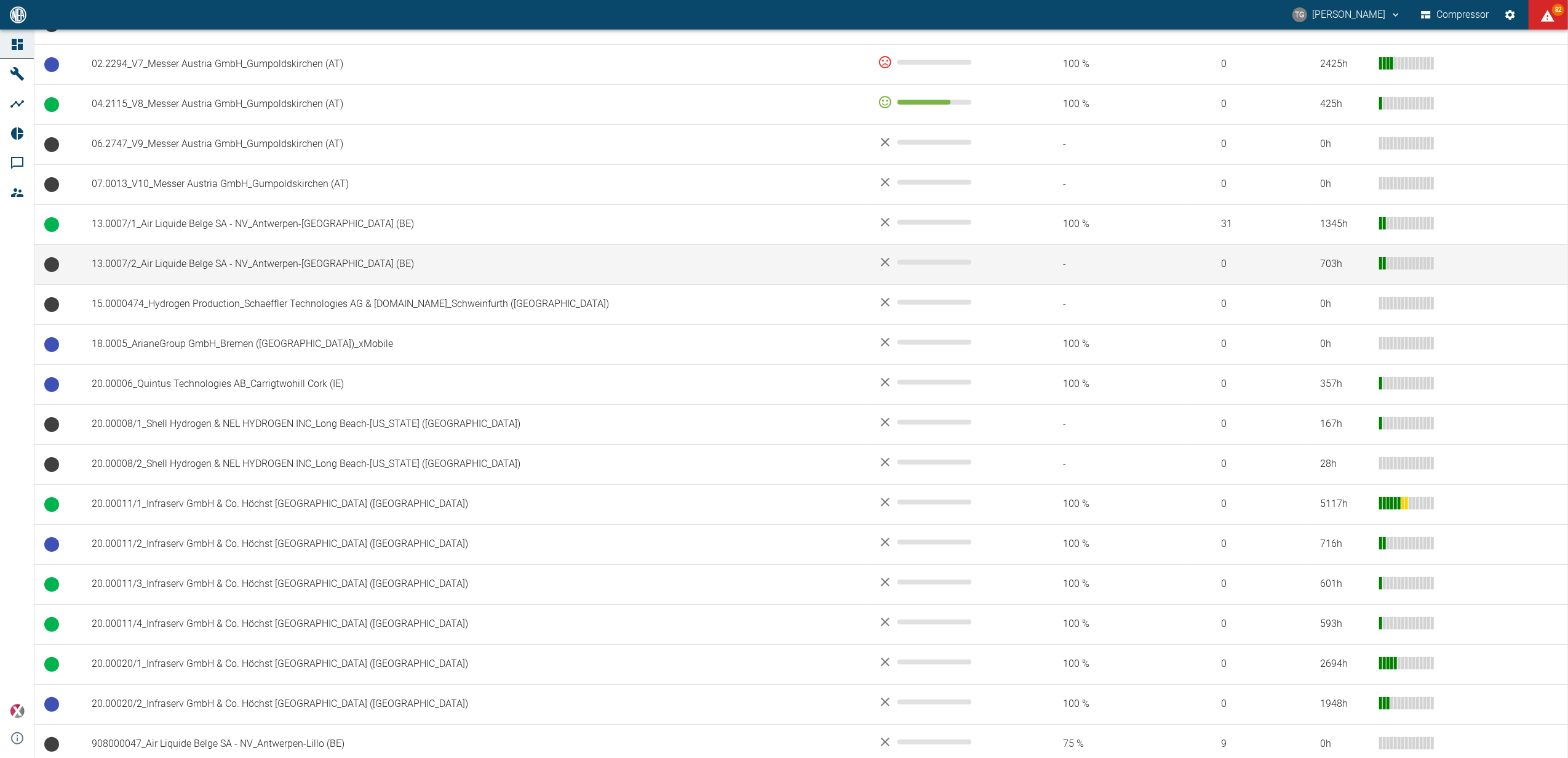
scroll to position [328, 0]
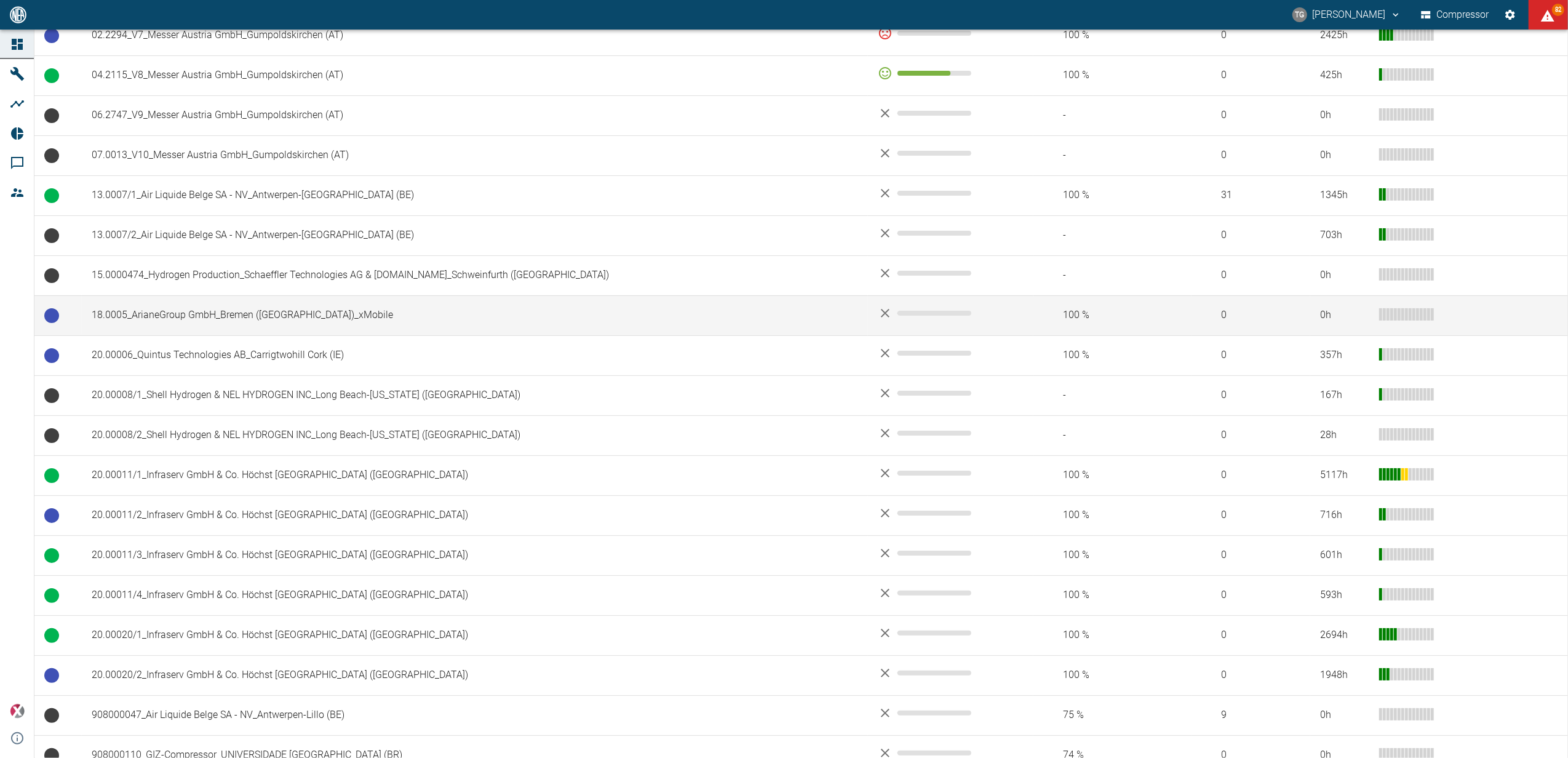
click at [240, 317] on td "18.0005_ArianeGroup GmbH_Bremen ([GEOGRAPHIC_DATA])_xMobile" at bounding box center [475, 315] width 786 height 40
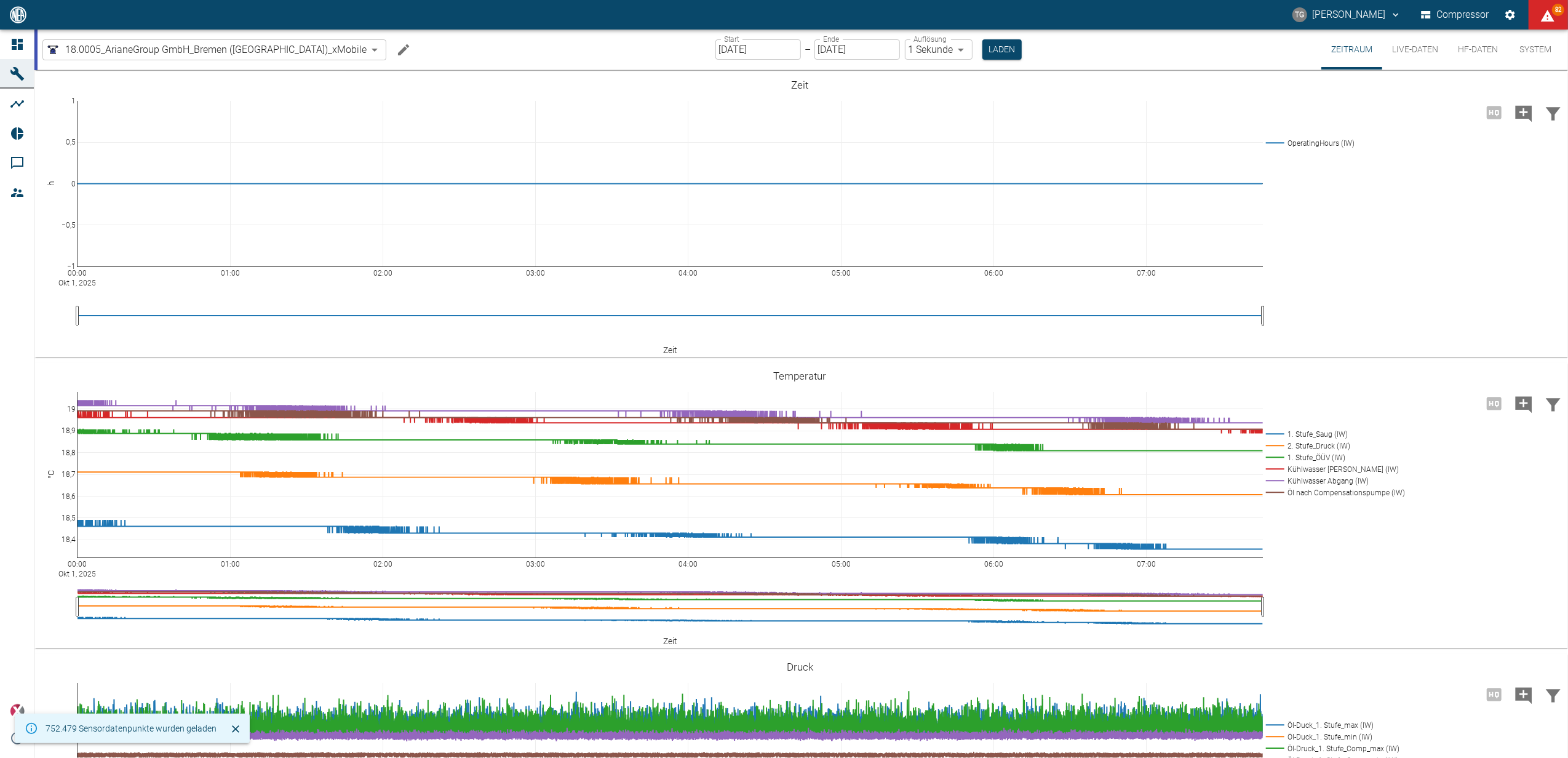
click at [716, 48] on input "[DATE]" at bounding box center [758, 49] width 86 height 20
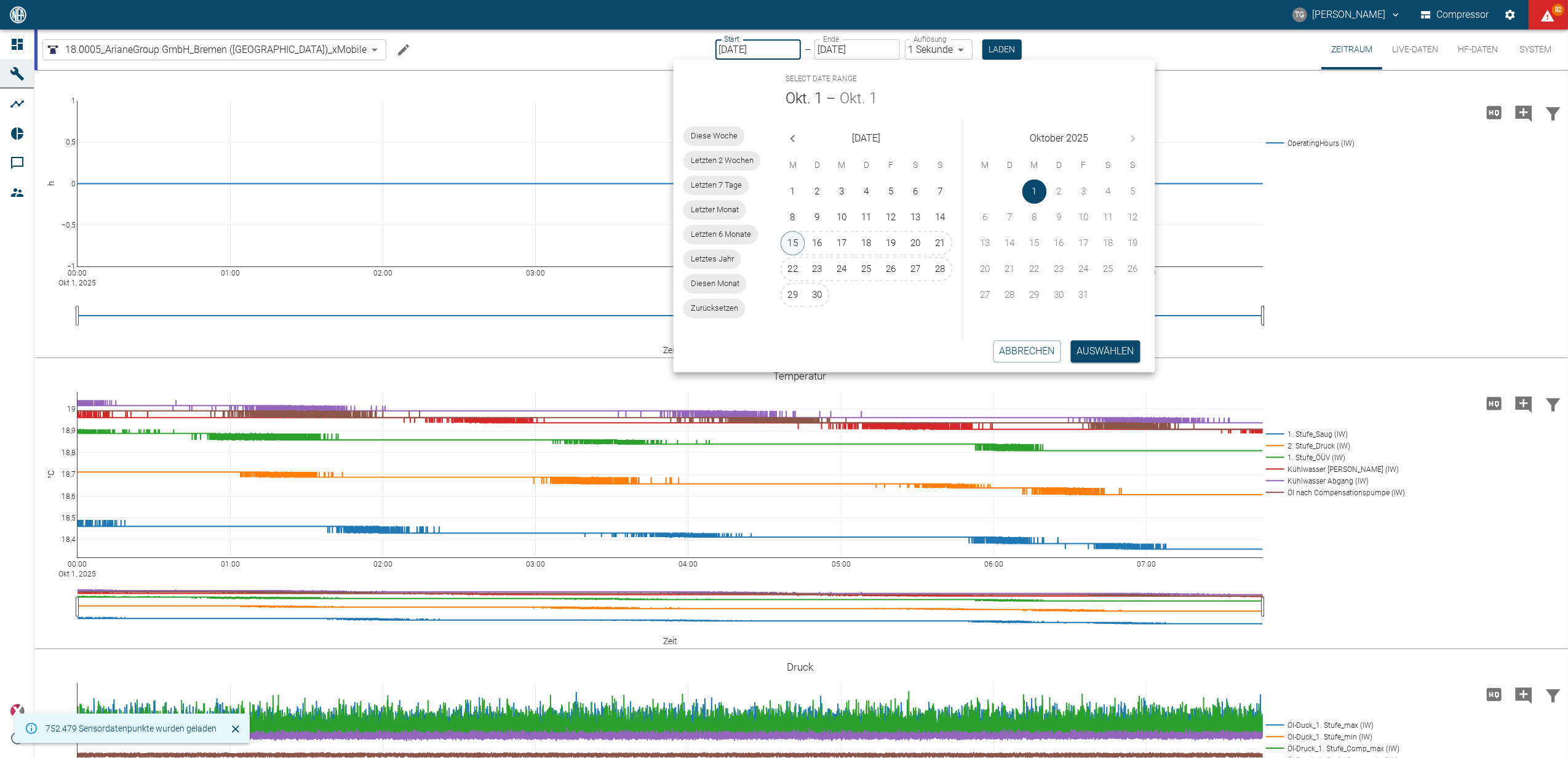
click at [798, 239] on button "15" at bounding box center [793, 243] width 24 height 25
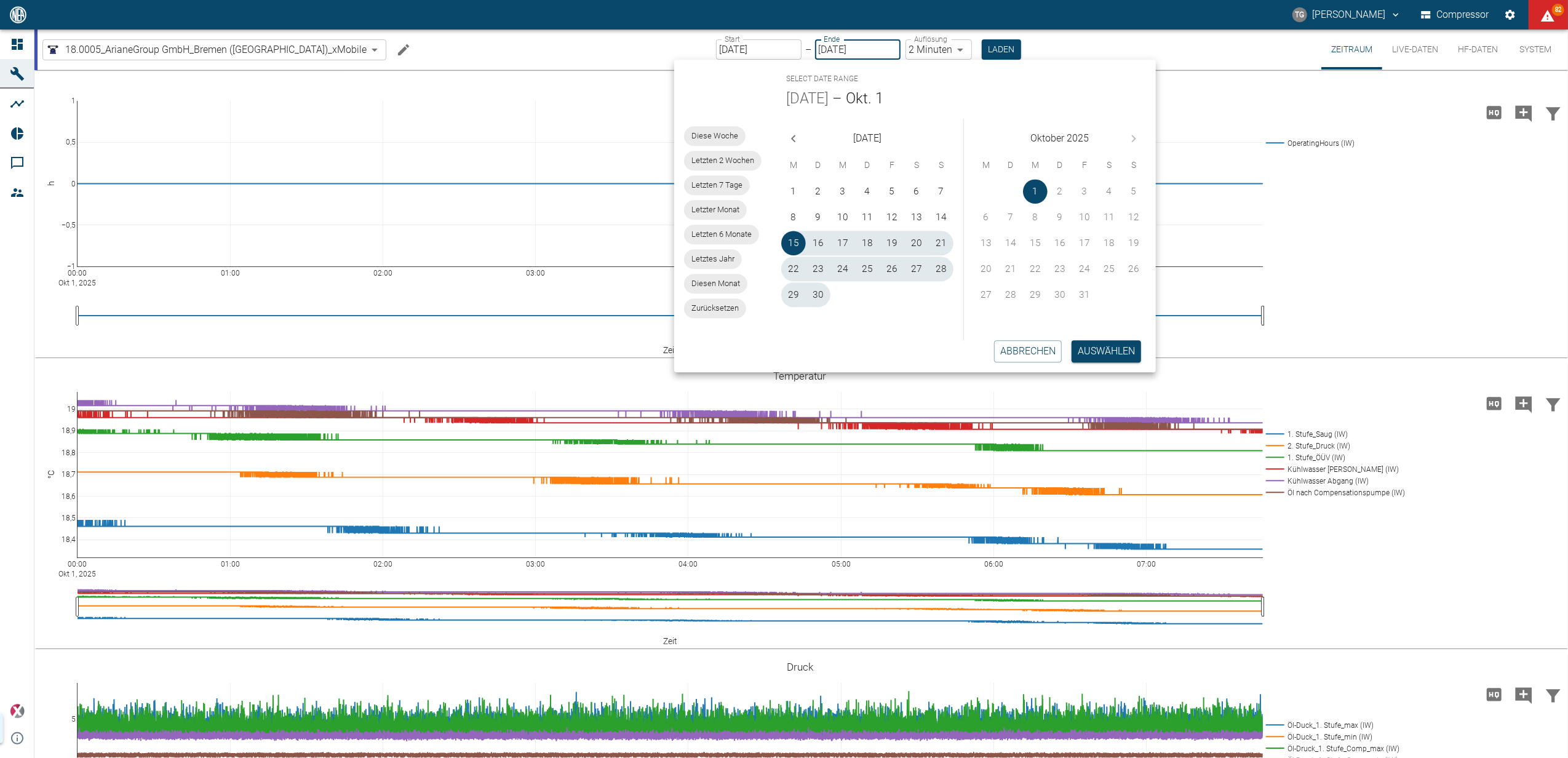
type input "[DATE]"
type input "2min"
click at [1108, 354] on button "Auswählen" at bounding box center [1106, 352] width 70 height 22
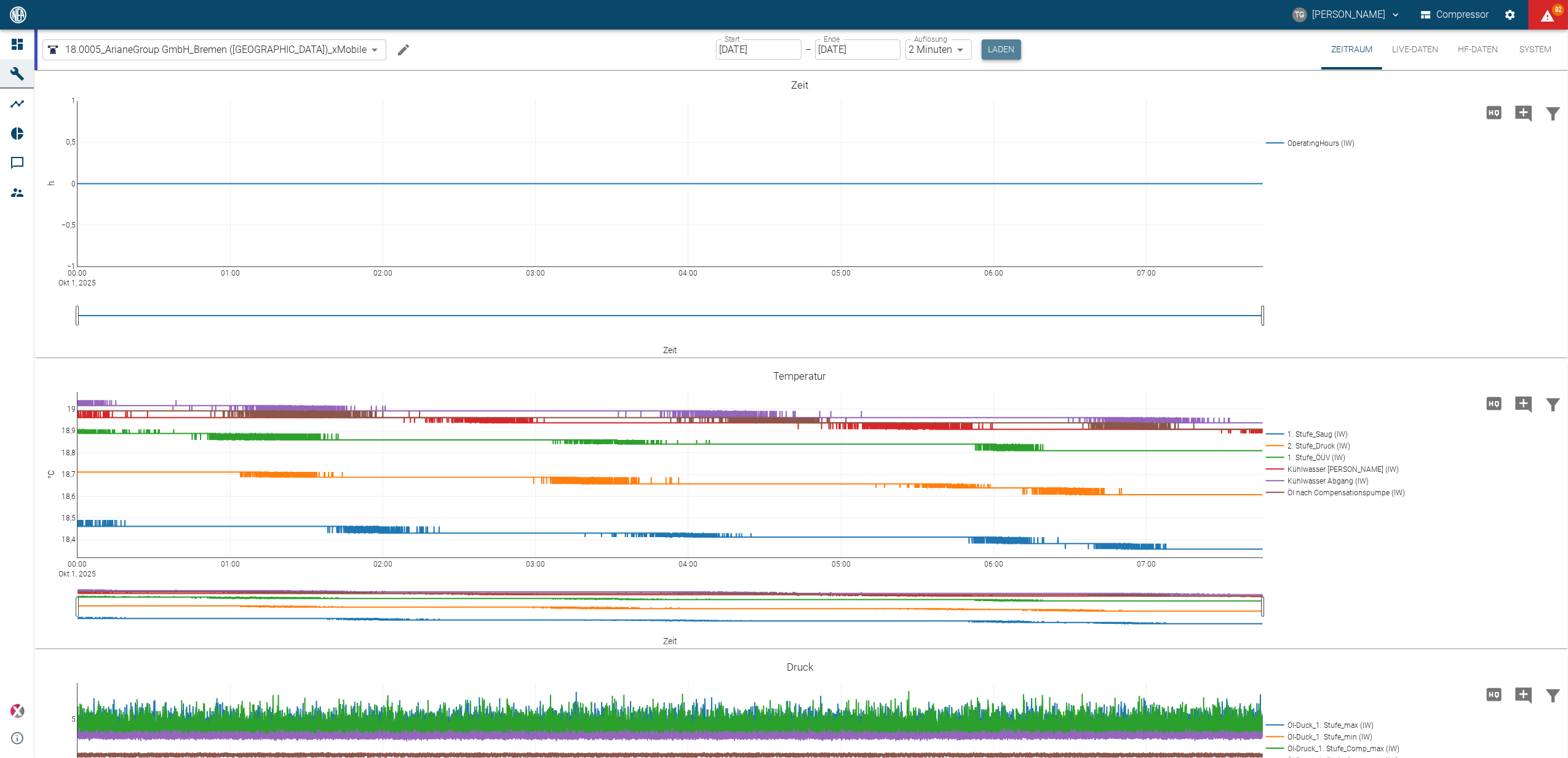
click at [982, 49] on button "Laden" at bounding box center [1001, 49] width 39 height 20
